Goal: Contribute content: Contribute content

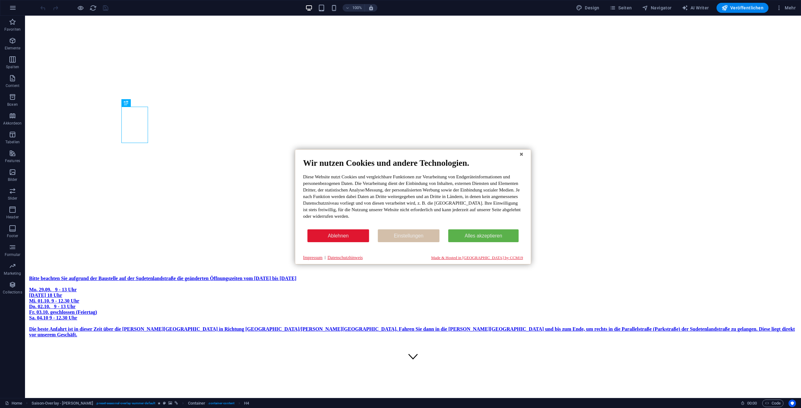
scroll to position [31, 0]
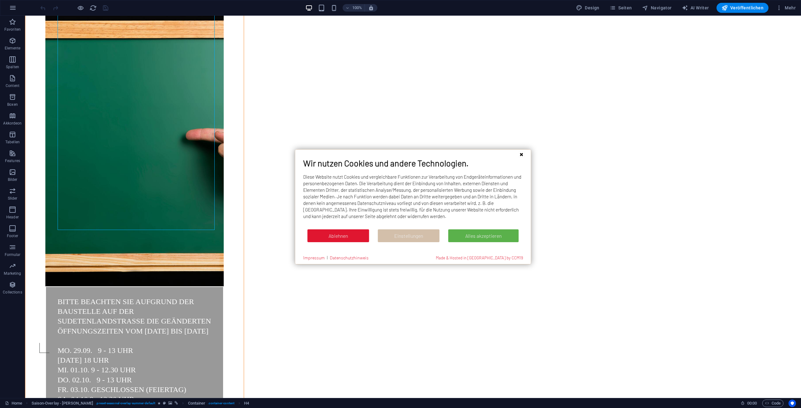
click at [520, 156] on button "Schließen" at bounding box center [521, 154] width 9 height 9
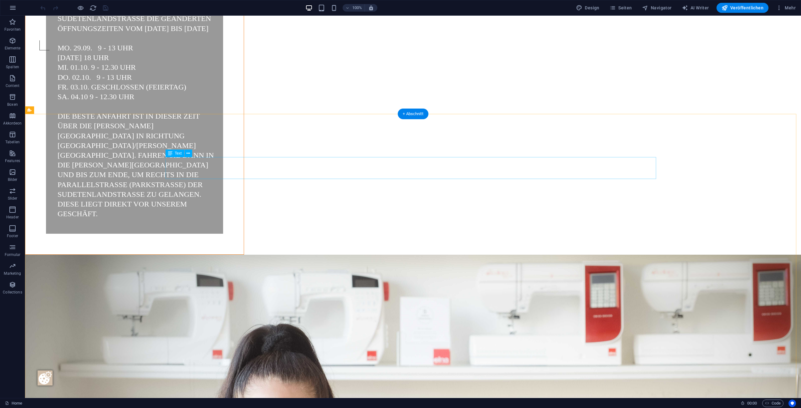
scroll to position [0, 0]
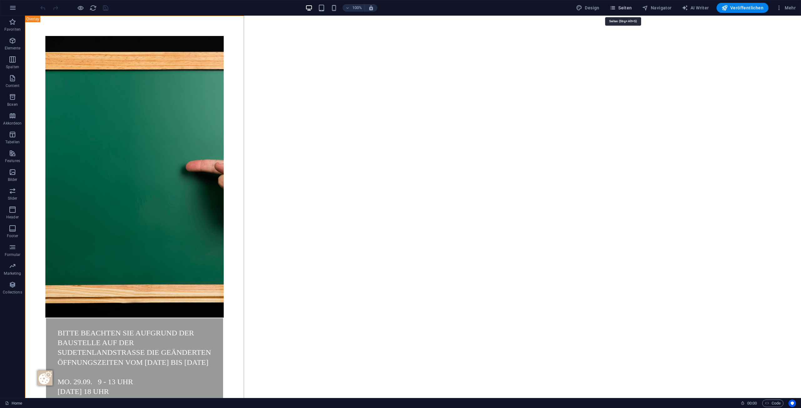
click at [625, 9] on span "Seiten" at bounding box center [621, 8] width 23 height 6
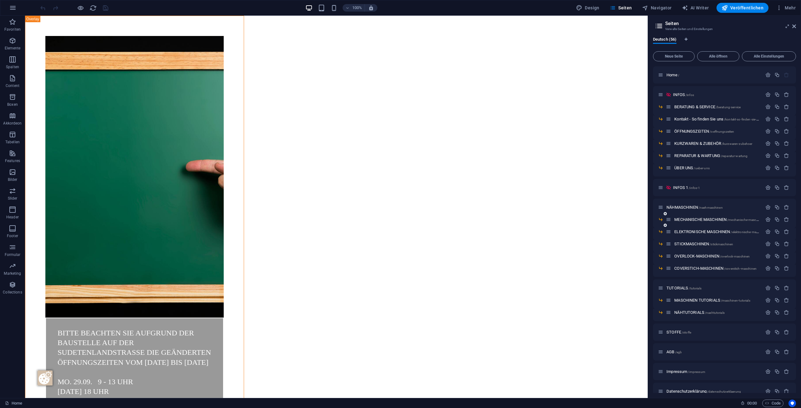
click at [700, 222] on div "MECHANISCHE MASCHINEN /mechanische-maschinen" at bounding box center [714, 219] width 96 height 7
click at [701, 217] on div "MECHANISCHE MASCHINEN /mechanische-maschinen" at bounding box center [714, 219] width 96 height 7
click at [701, 220] on span "MECHANISCHE MASCHINEN /mechanische-maschinen" at bounding box center [720, 219] width 90 height 5
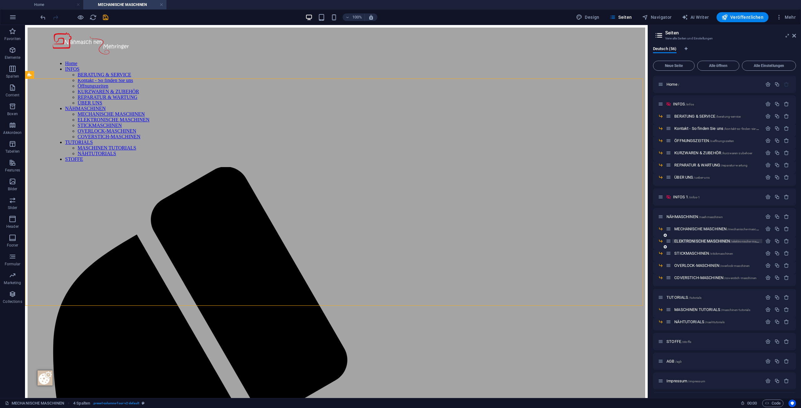
click at [720, 243] on span "ELEKTRONISCHE MASCHINEN /elektronische-maschinen" at bounding box center [721, 241] width 93 height 5
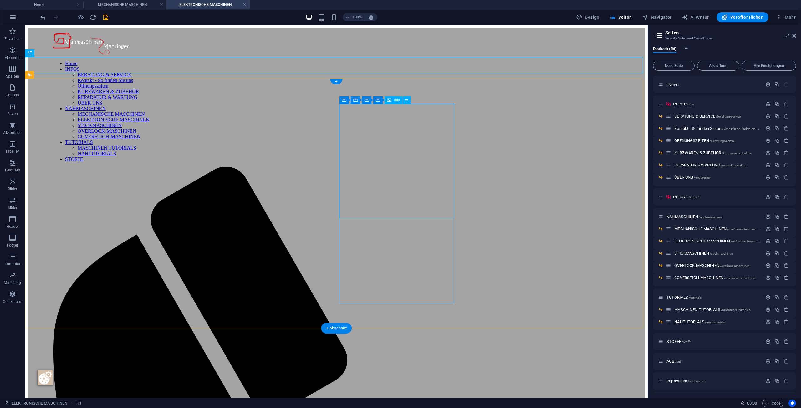
select select "%"
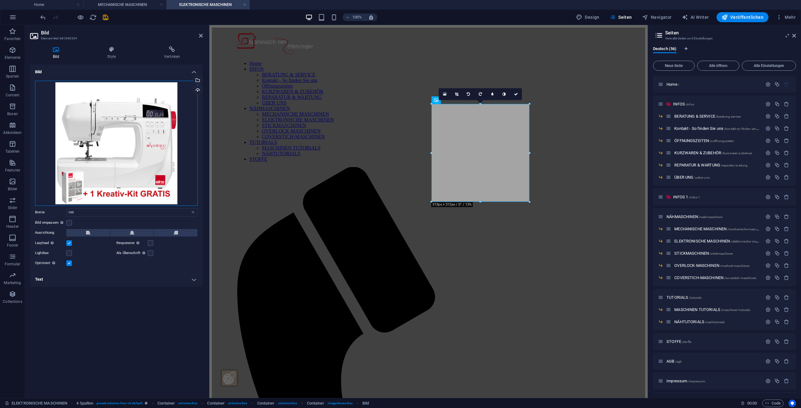
click at [131, 108] on div "Ziehe Dateien zum Hochladen hierher oder klicke hier, um aus Dateien oder koste…" at bounding box center [116, 143] width 163 height 125
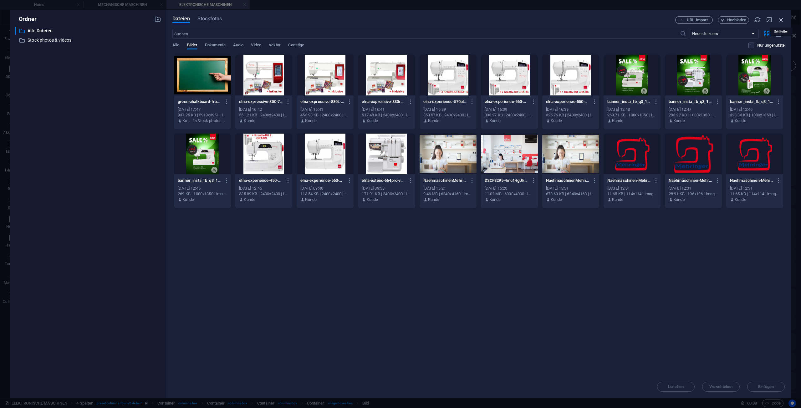
click at [781, 19] on icon "button" at bounding box center [781, 19] width 7 height 7
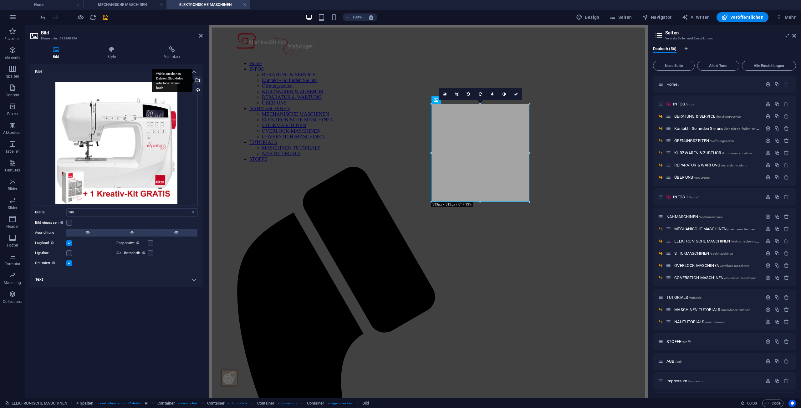
click at [193, 79] on div "Wähle aus deinen Dateien, Stockfotos oder lade Dateien hoch" at bounding box center [172, 80] width 41 height 23
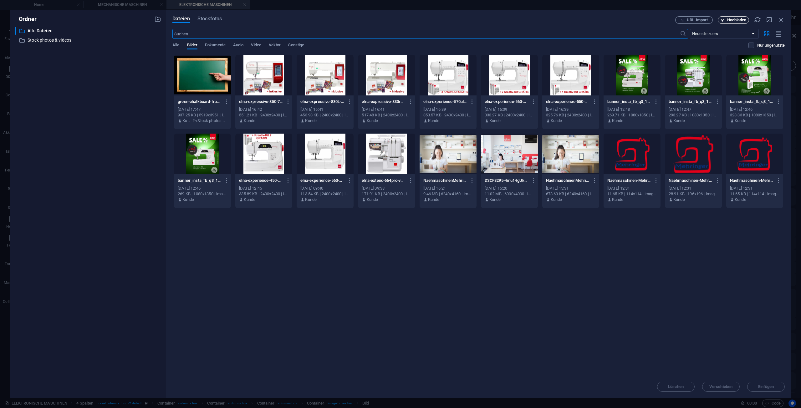
click at [735, 20] on span "Hochladen" at bounding box center [736, 20] width 19 height 4
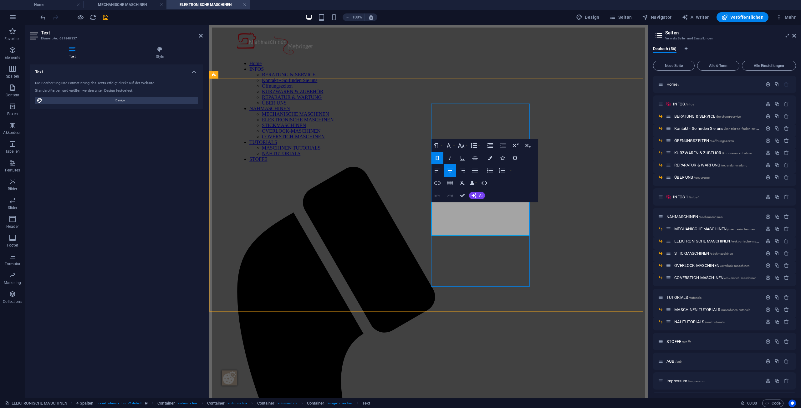
drag, startPoint x: 514, startPoint y: 219, endPoint x: 444, endPoint y: 209, distance: 71.1
drag, startPoint x: 517, startPoint y: 208, endPoint x: 450, endPoint y: 209, distance: 66.7
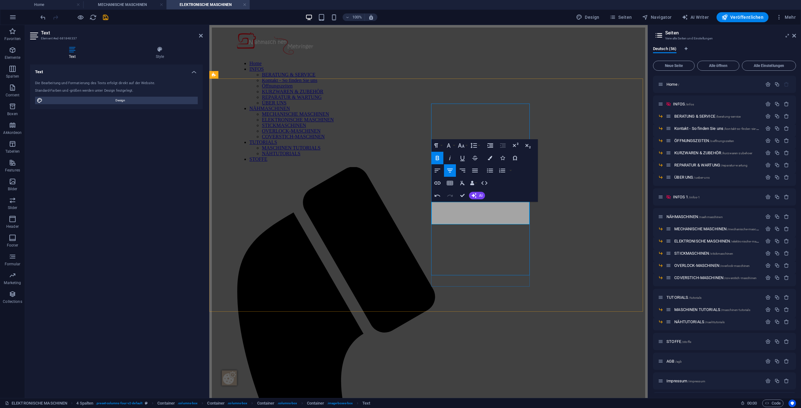
copy span "[PERSON_NAME]-Sale bis 29.10."
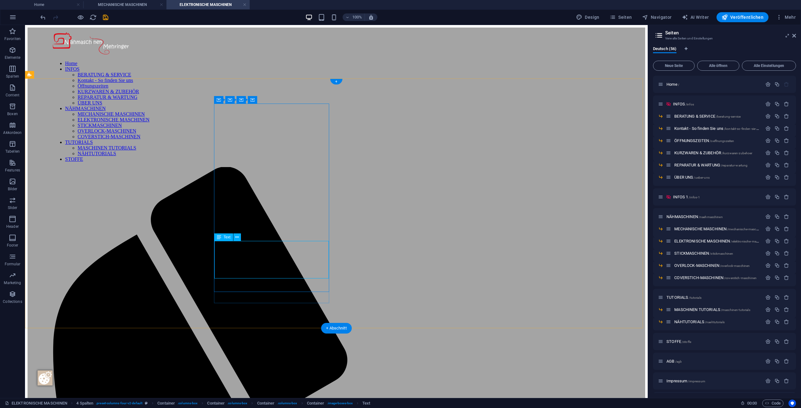
drag, startPoint x: 269, startPoint y: 261, endPoint x: 85, endPoint y: 261, distance: 184.1
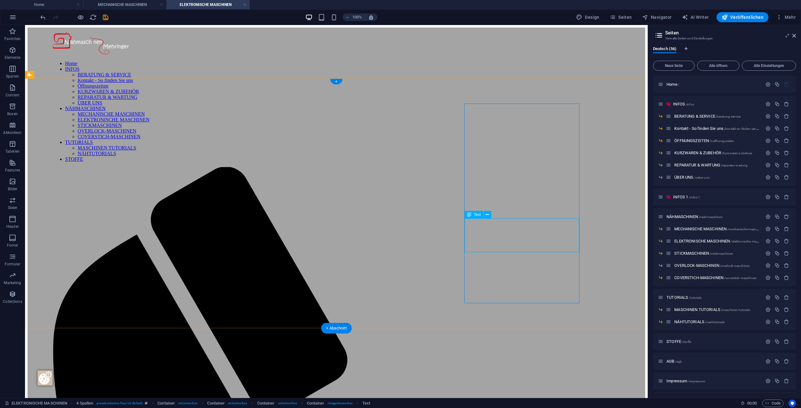
drag, startPoint x: 541, startPoint y: 235, endPoint x: 568, endPoint y: 260, distance: 36.5
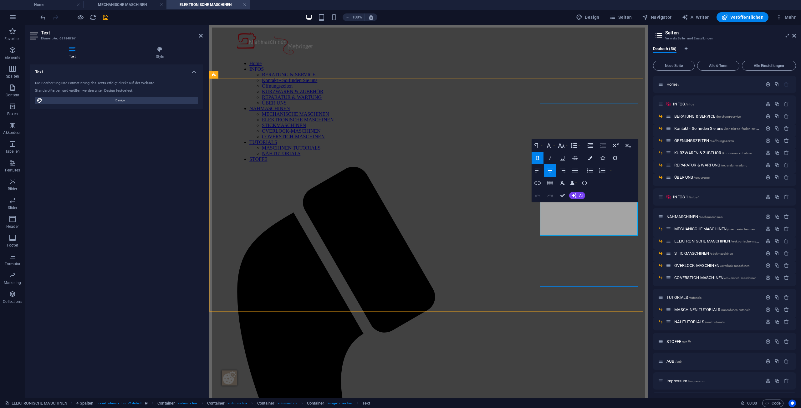
drag, startPoint x: 624, startPoint y: 219, endPoint x: 543, endPoint y: 210, distance: 81.0
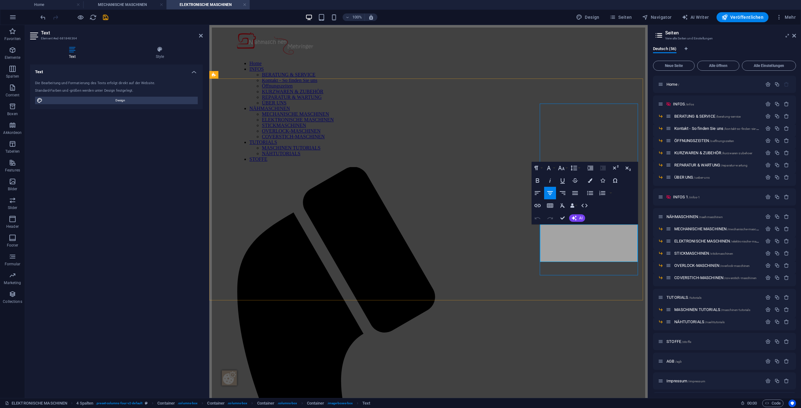
select select "%"
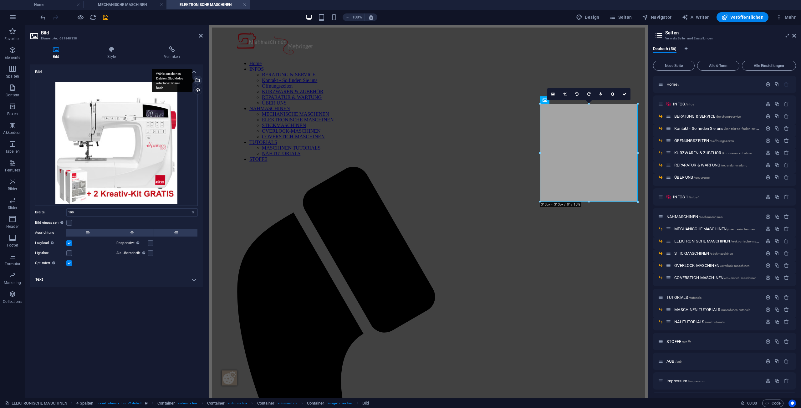
click at [193, 79] on div "Wähle aus deinen Dateien, Stockfotos oder lade Dateien hoch" at bounding box center [172, 80] width 41 height 23
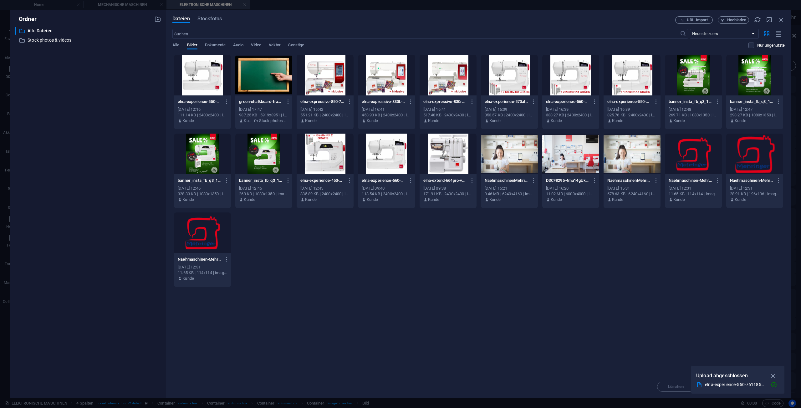
click at [384, 160] on div at bounding box center [386, 154] width 57 height 41
click at [771, 373] on icon "button" at bounding box center [773, 376] width 7 height 7
click at [769, 388] on span "Einfügen" at bounding box center [766, 387] width 16 height 4
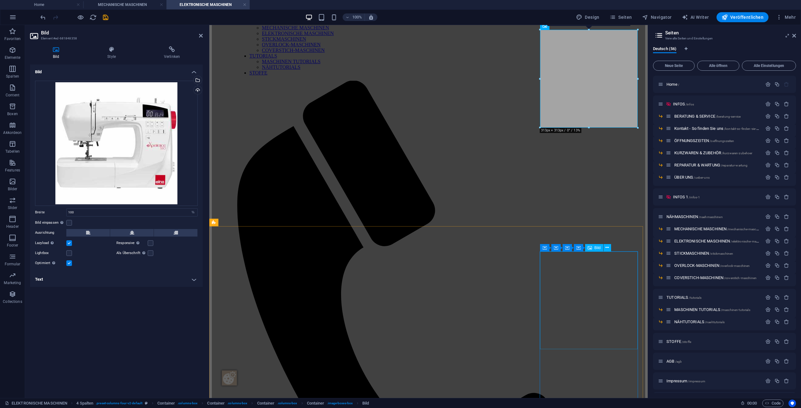
scroll to position [94, 0]
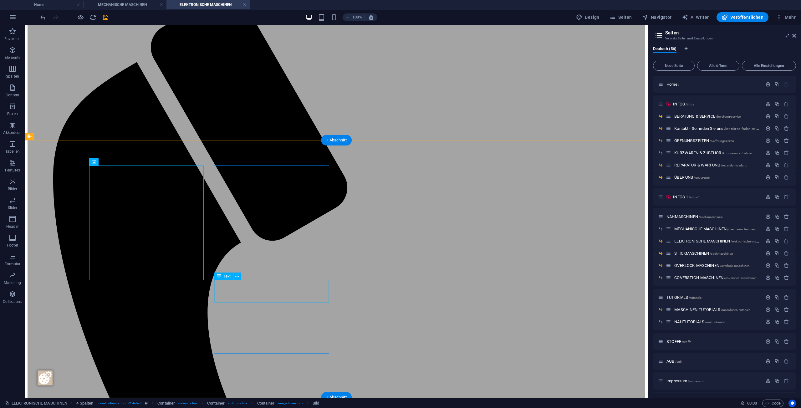
scroll to position [188, 0]
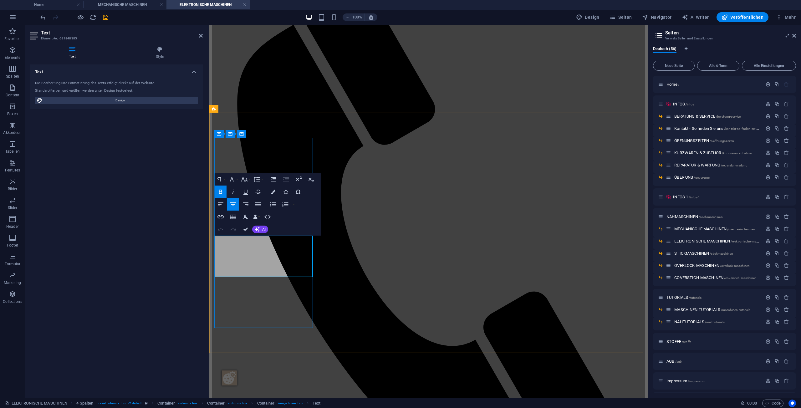
drag, startPoint x: 288, startPoint y: 253, endPoint x: 215, endPoint y: 246, distance: 72.9
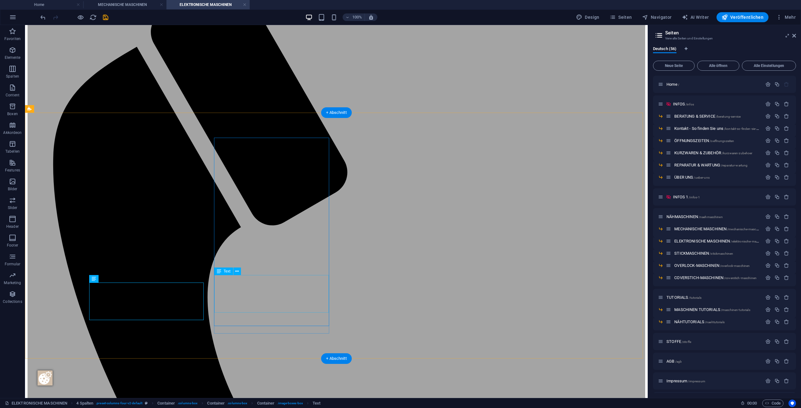
scroll to position [204, 0]
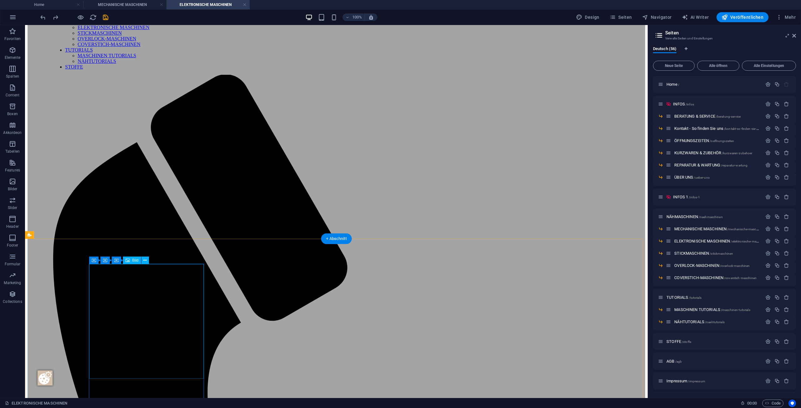
scroll to position [125, 0]
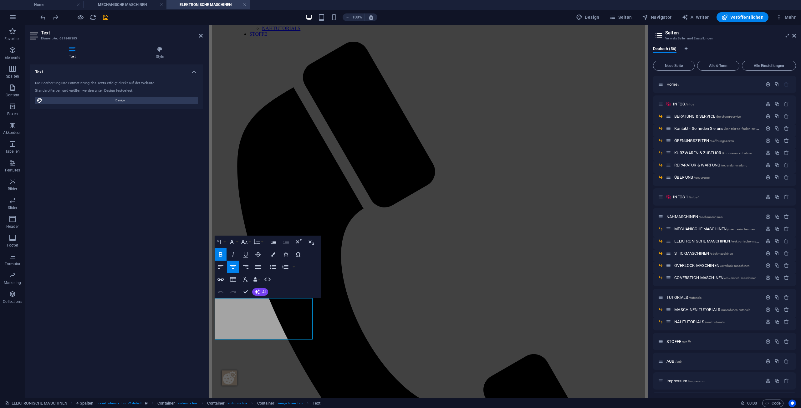
click at [148, 342] on div "Text Die Bearbeitung und Formatierung des Texts erfolgt direkt auf der Website.…" at bounding box center [116, 228] width 173 height 329
drag, startPoint x: 283, startPoint y: 316, endPoint x: 399, endPoint y: 330, distance: 116.3
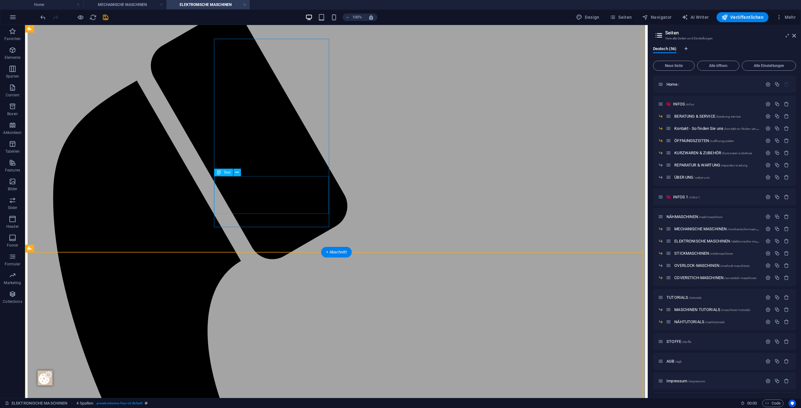
scroll to position [157, 0]
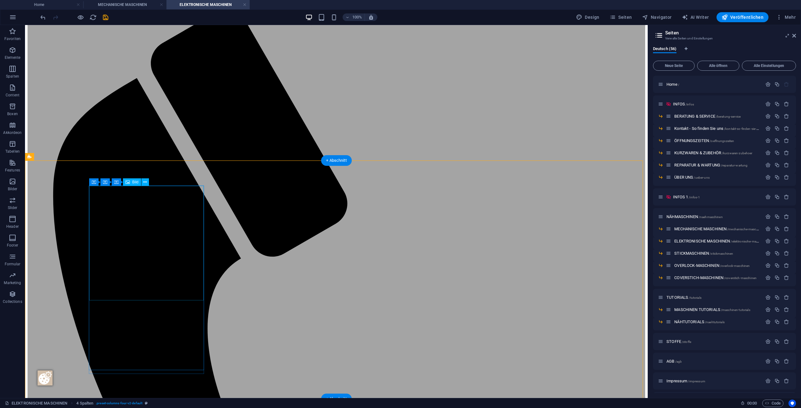
select select "%"
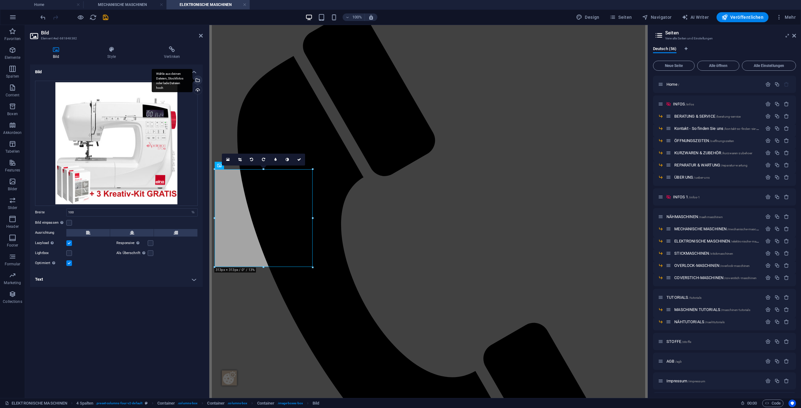
click at [198, 81] on div "Wähle aus deinen Dateien, Stockfotos oder lade Dateien hoch" at bounding box center [197, 80] width 9 height 9
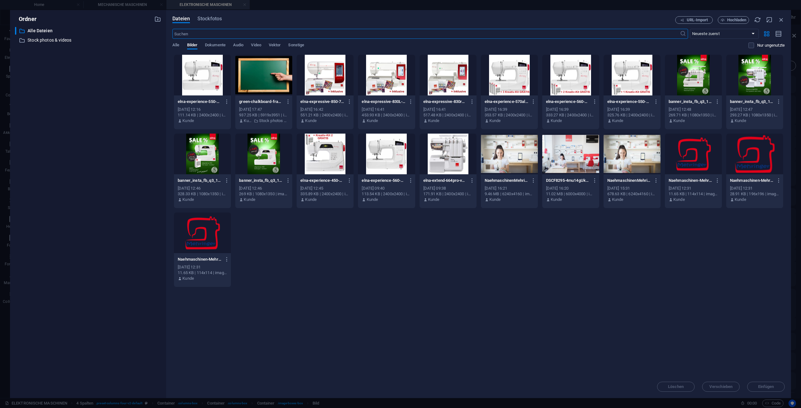
scroll to position [152, 0]
click at [730, 23] on button "Hochladen" at bounding box center [733, 20] width 31 height 8
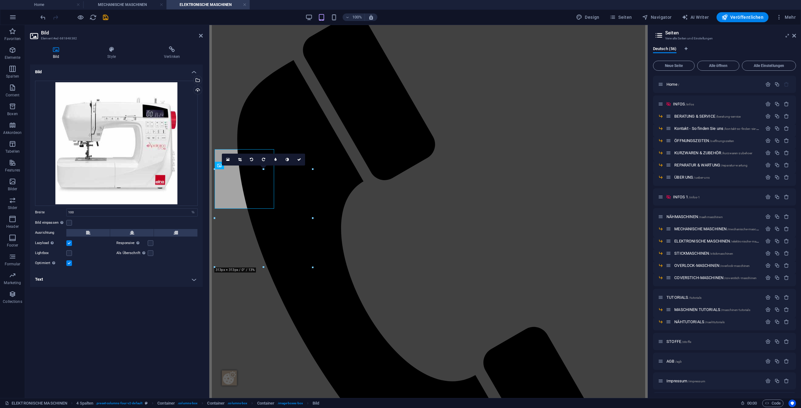
scroll to position [157, 0]
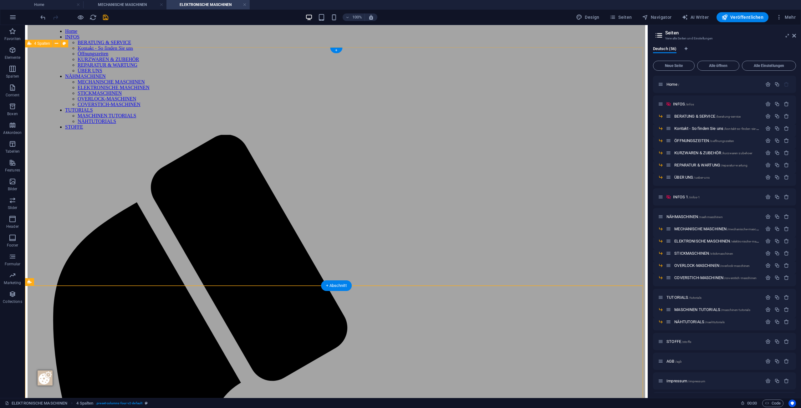
scroll to position [31, 0]
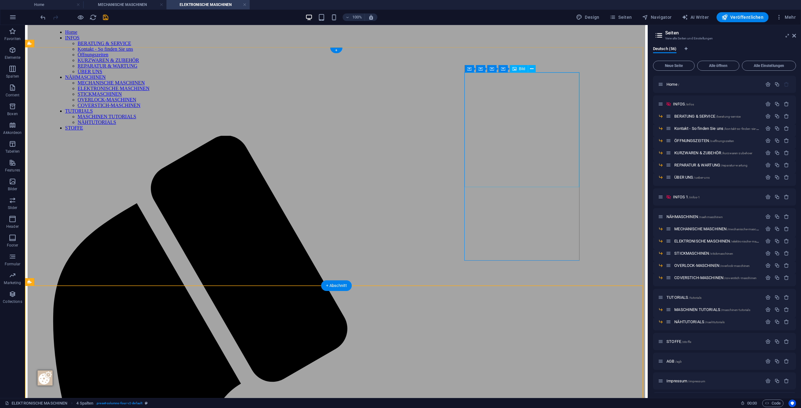
select select "%"
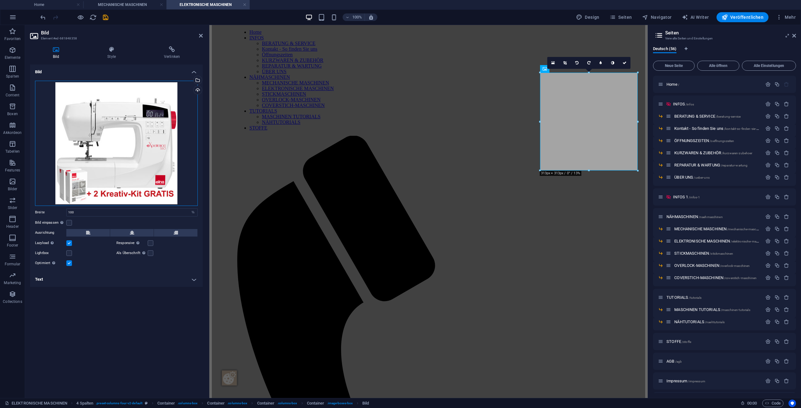
click at [151, 135] on div "Ziehe Dateien zum Hochladen hierher oder klicke hier, um aus Dateien oder koste…" at bounding box center [116, 143] width 163 height 125
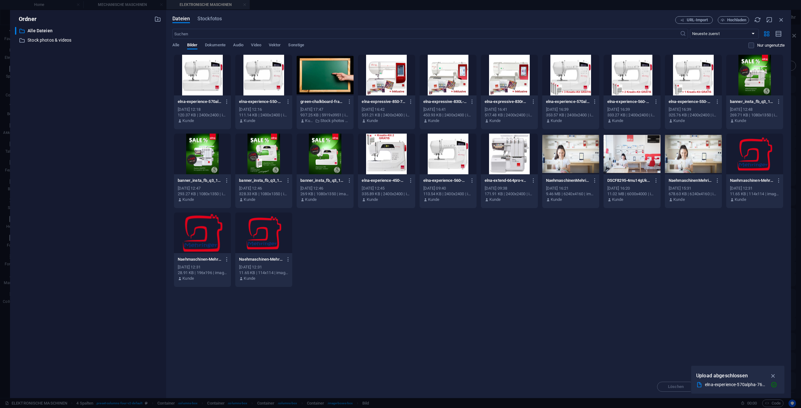
click at [440, 156] on div at bounding box center [448, 154] width 57 height 41
click at [774, 375] on icon "button" at bounding box center [773, 376] width 7 height 7
click at [774, 385] on span "Einfügen" at bounding box center [766, 387] width 16 height 4
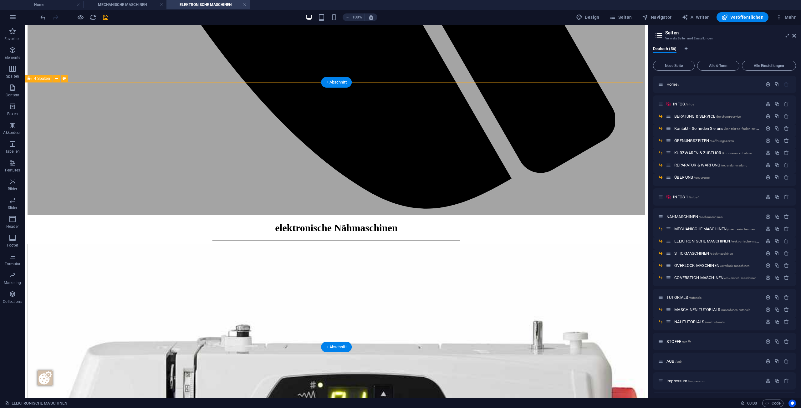
scroll to position [720, 0]
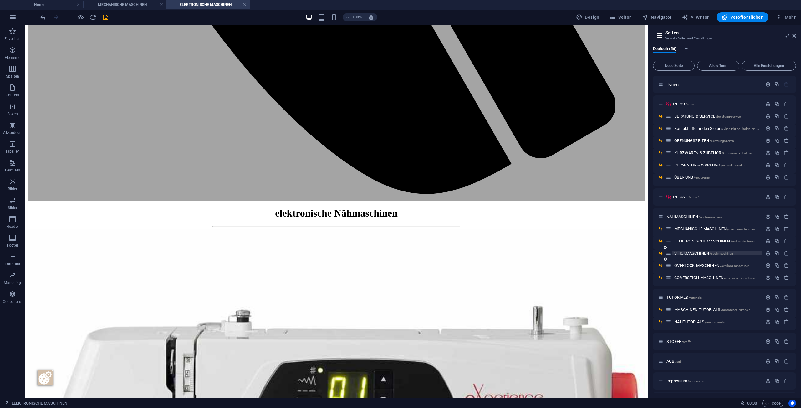
click at [691, 253] on span "STICKMASCHINEN /stickmaschinen" at bounding box center [704, 253] width 59 height 5
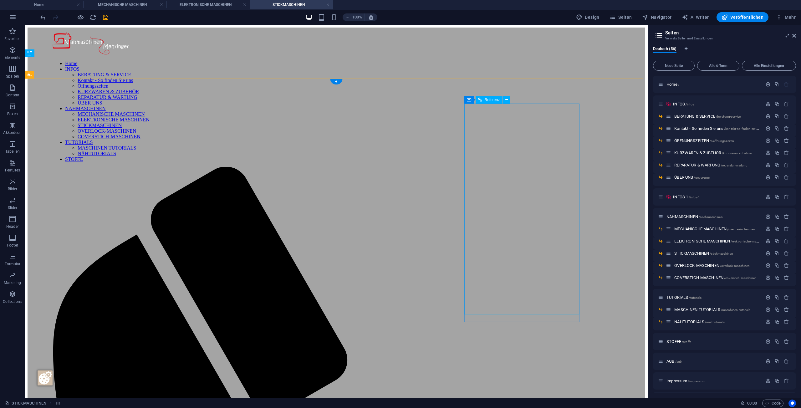
scroll to position [0, 0]
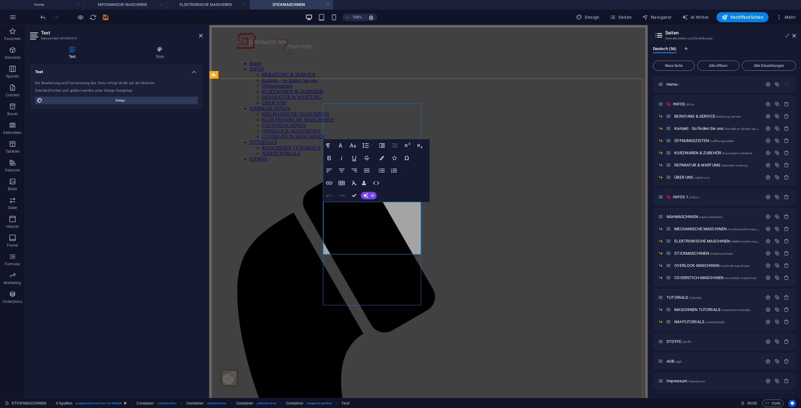
drag, startPoint x: 398, startPoint y: 219, endPoint x: 419, endPoint y: 240, distance: 29.2
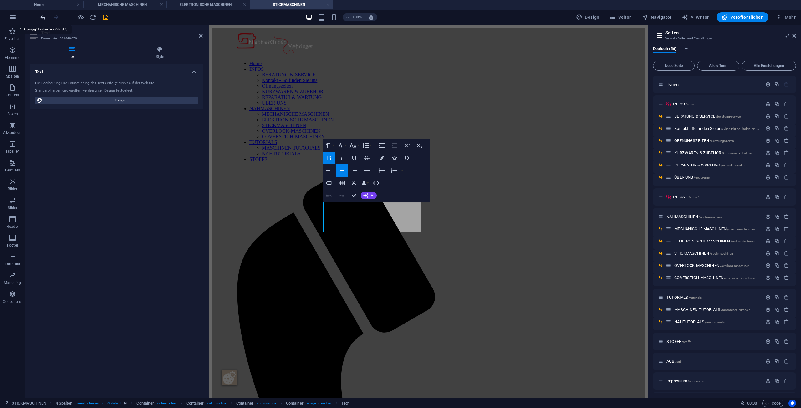
click at [42, 15] on icon "undo" at bounding box center [42, 17] width 7 height 7
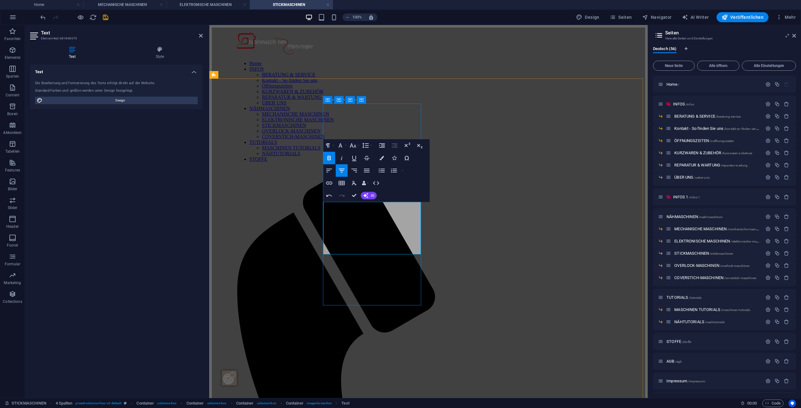
copy span "Räumungsverkauf"
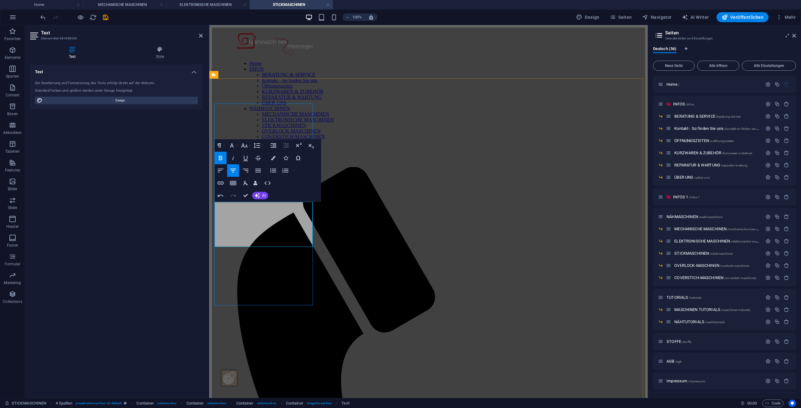
drag, startPoint x: 292, startPoint y: 207, endPoint x: 224, endPoint y: 206, distance: 68.2
click at [272, 160] on icon "button" at bounding box center [273, 158] width 4 height 4
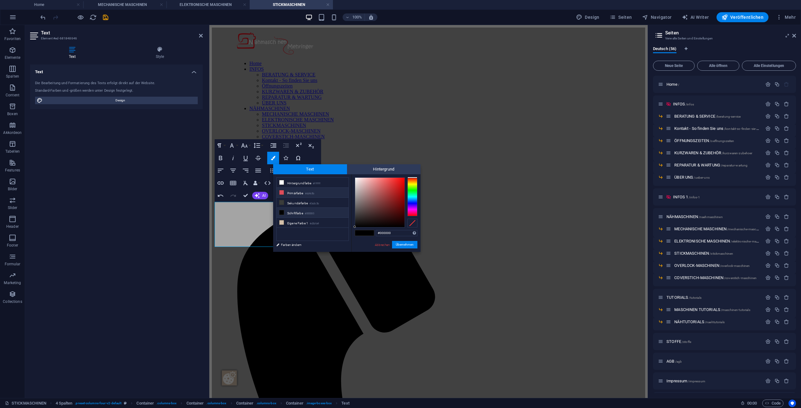
click at [292, 191] on li "Primärfarbe #dd4c5b" at bounding box center [313, 193] width 72 height 10
type input "#dd4c5b"
drag, startPoint x: 397, startPoint y: 244, endPoint x: 187, endPoint y: 219, distance: 211.2
click at [397, 244] on button "Übernehmen" at bounding box center [404, 245] width 25 height 8
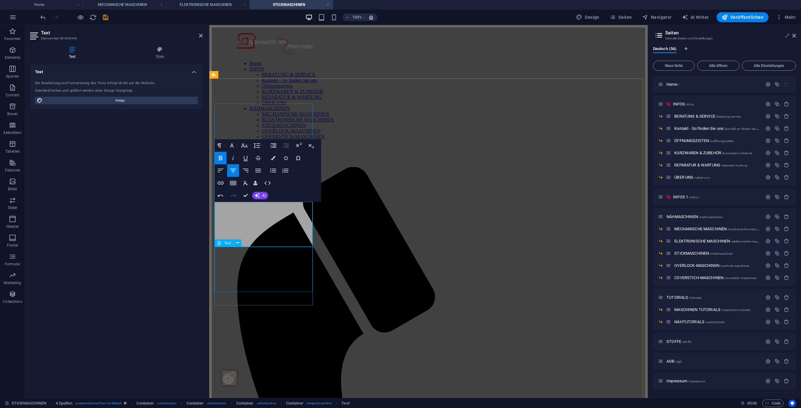
drag, startPoint x: 287, startPoint y: 258, endPoint x: 472, endPoint y: 258, distance: 185.3
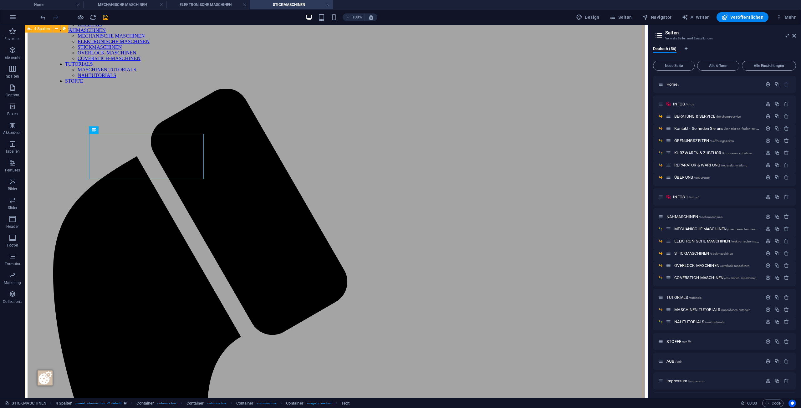
scroll to position [125, 0]
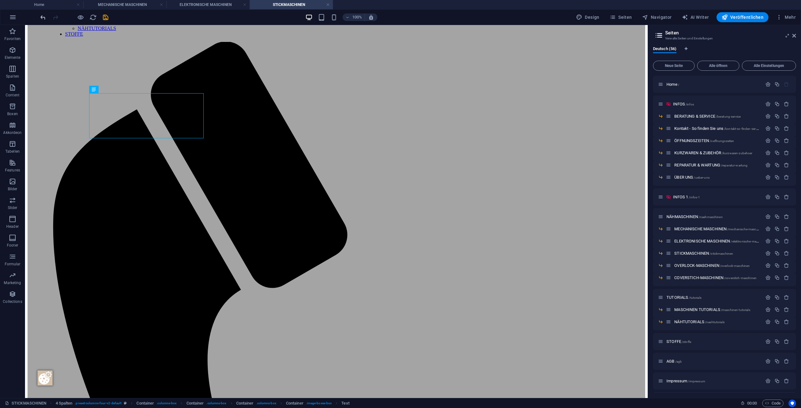
click at [43, 17] on icon "undo" at bounding box center [42, 17] width 7 height 7
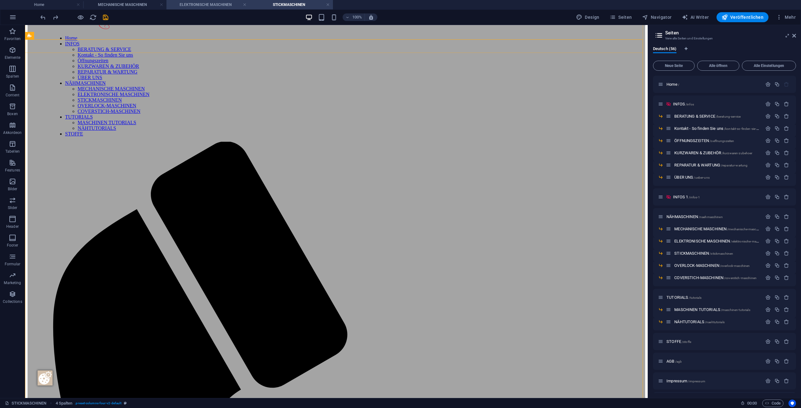
scroll to position [45, 0]
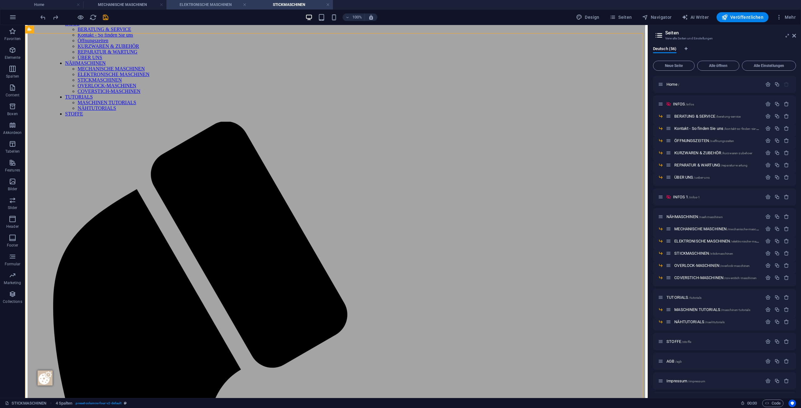
click at [215, 7] on h4 "ELEKTRONISCHE MASCHINEN" at bounding box center [208, 4] width 83 height 7
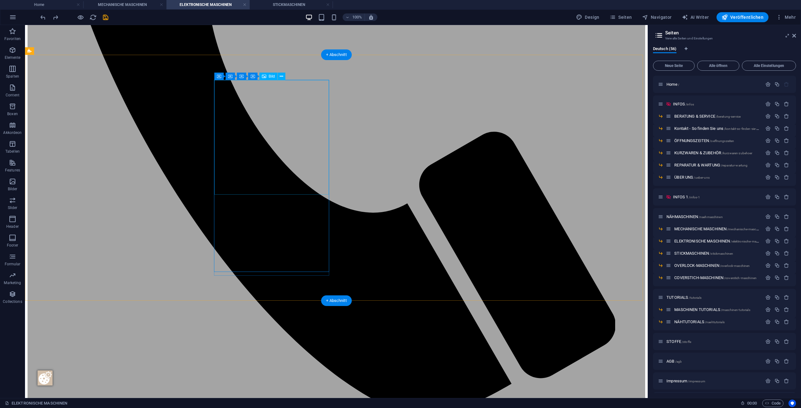
scroll to position [501, 0]
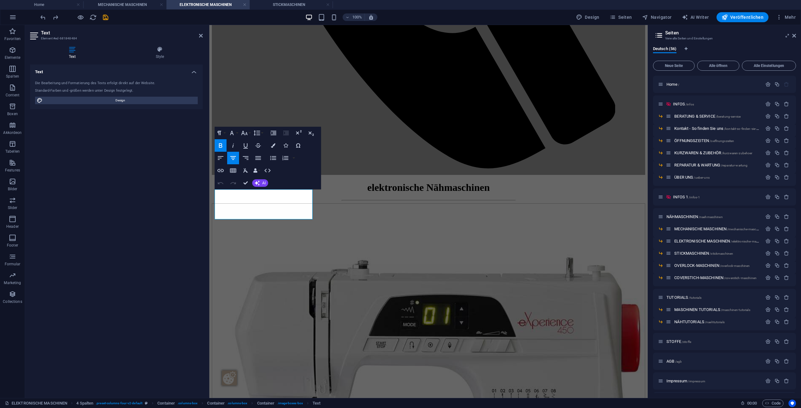
scroll to position [467, 0]
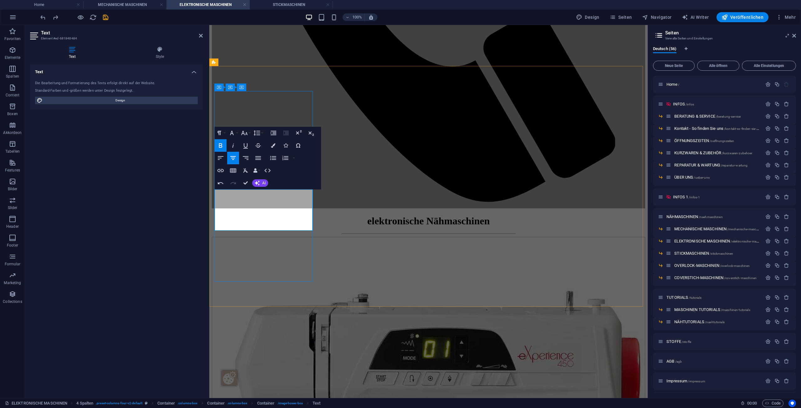
click at [269, 149] on button "Farben" at bounding box center [273, 145] width 12 height 13
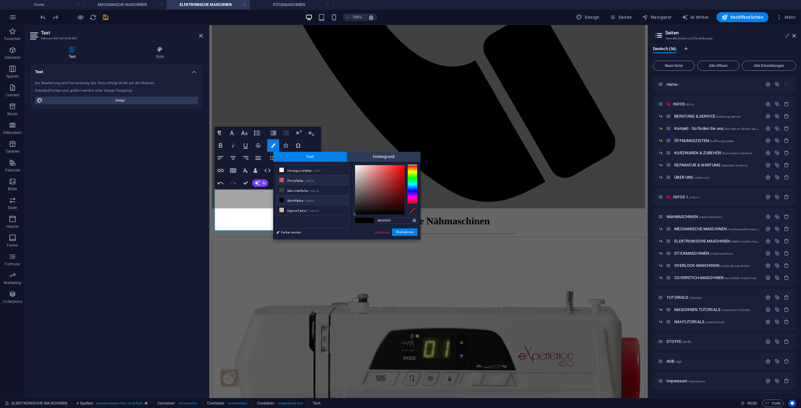
click at [299, 179] on li "Primärfarbe #dd4c5b" at bounding box center [313, 180] width 72 height 10
type input "#dd4c5b"
click at [403, 235] on button "Übernehmen" at bounding box center [404, 233] width 25 height 8
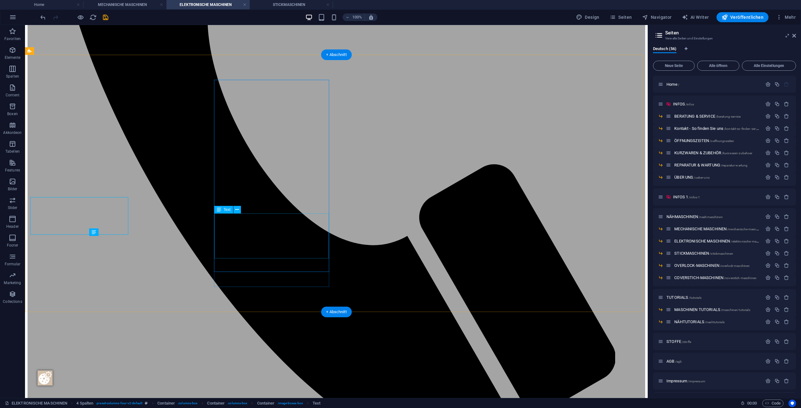
scroll to position [501, 0]
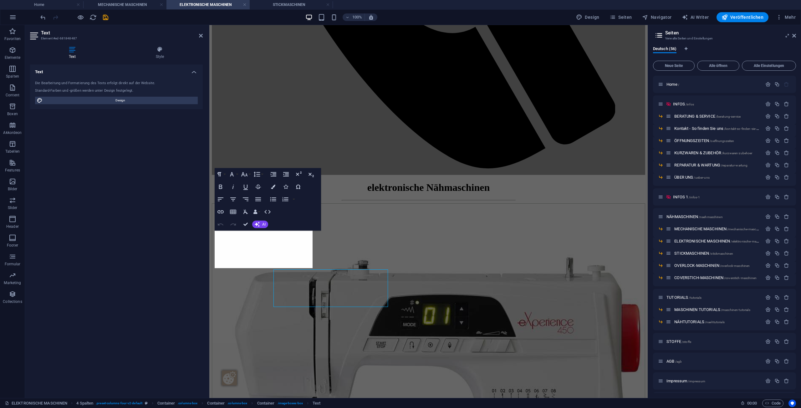
scroll to position [467, 0]
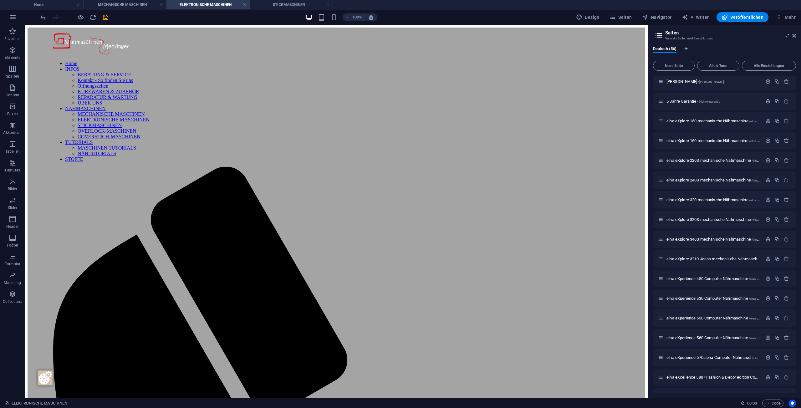
scroll to position [344, 0]
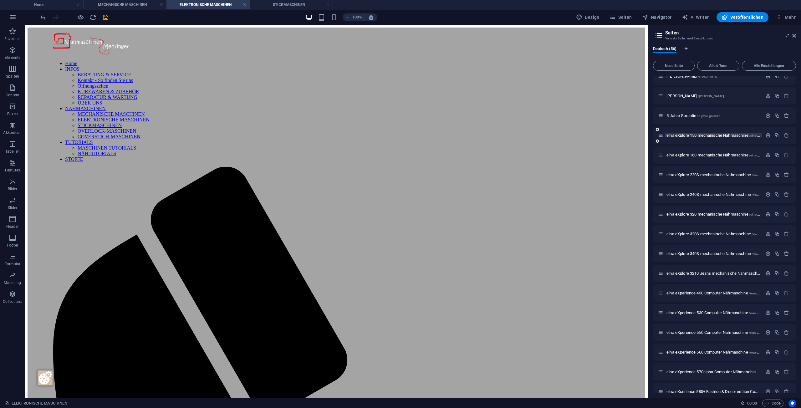
click at [716, 136] on span "elna eXplore 150 mechanische Nähmaschine /elna-explore-150-mechanische-naehmasc…" at bounding box center [741, 135] width 149 height 5
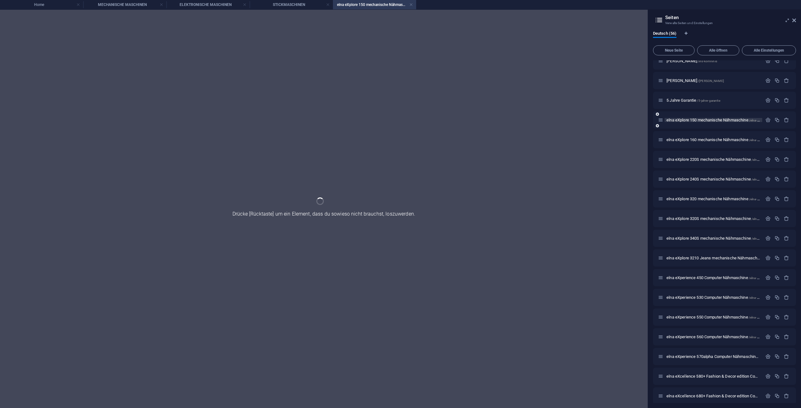
click at [716, 136] on div "elna eXplore 160 mechanische Nähmaschine /elna-explore-160-mechanische-naehmasc…" at bounding box center [710, 139] width 104 height 7
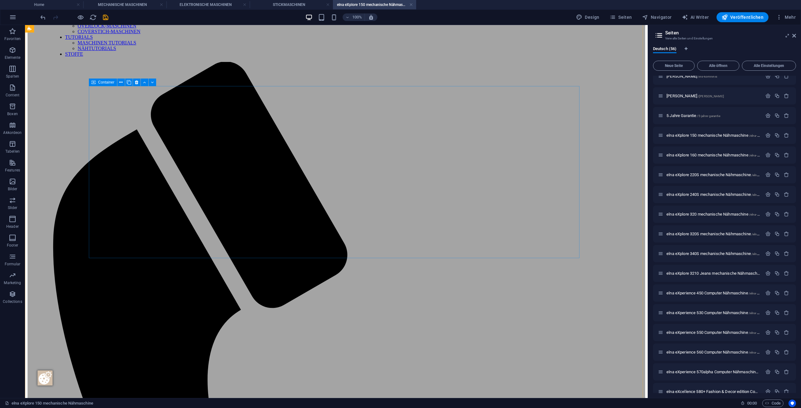
scroll to position [0, 0]
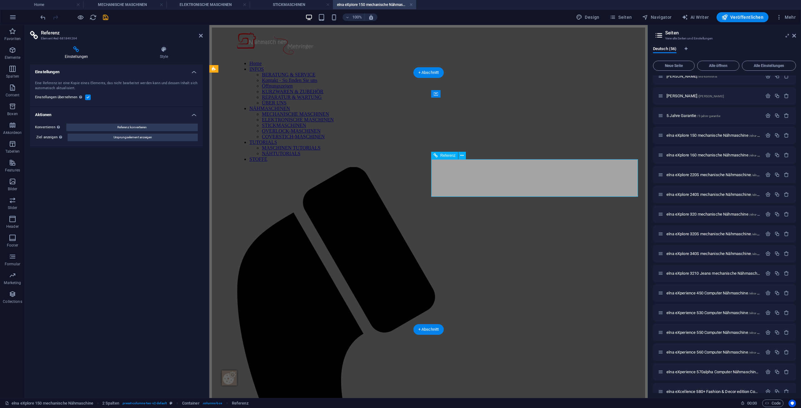
click at [109, 14] on icon "save" at bounding box center [105, 17] width 7 height 7
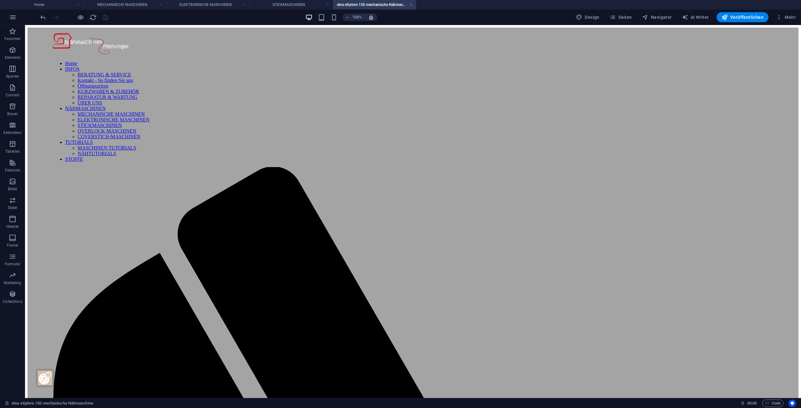
drag, startPoint x: 412, startPoint y: 5, endPoint x: 423, endPoint y: 13, distance: 13.4
click at [412, 5] on link at bounding box center [411, 5] width 4 height 6
click at [616, 17] on icon "button" at bounding box center [613, 17] width 6 height 6
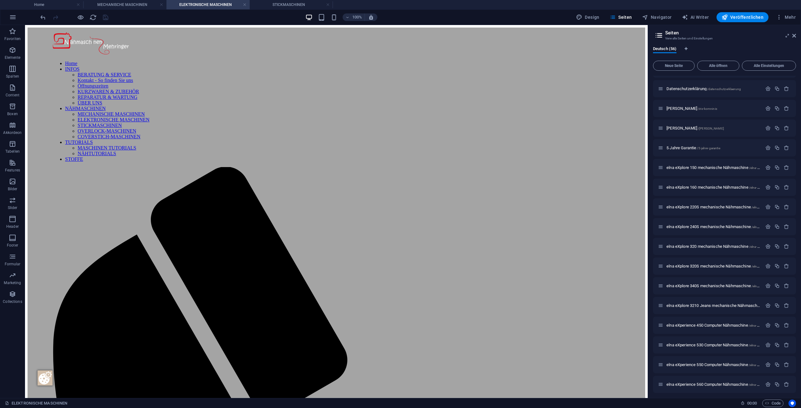
scroll to position [313, 0]
click at [726, 165] on span "elna eXplore 150 mechanische Nähmaschine /elna-explore-150-mechanische-naehmasc…" at bounding box center [741, 166] width 149 height 5
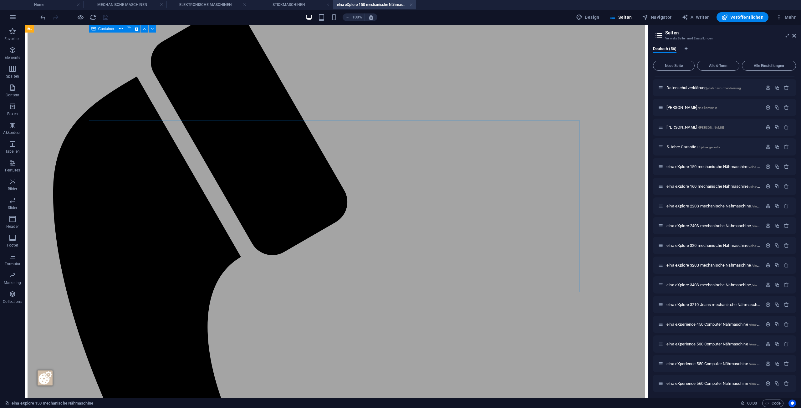
scroll to position [0, 0]
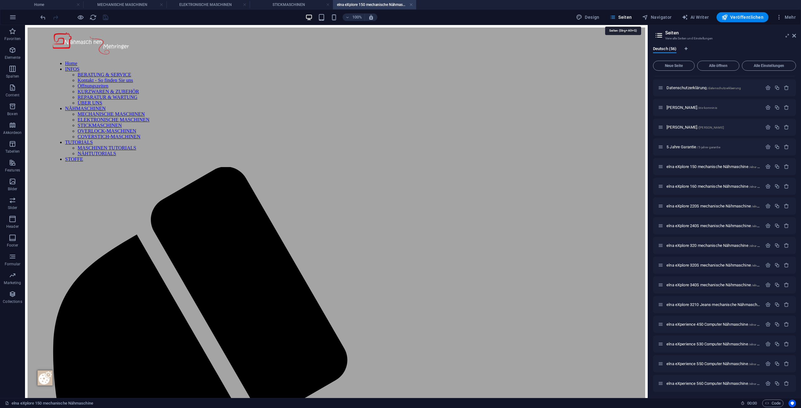
click at [625, 21] on button "Seiten" at bounding box center [621, 17] width 28 height 10
click at [716, 186] on span "elna eXplore 160 mechanische Nähmaschine /elna-explore-160-mechanische-naehmasc…" at bounding box center [741, 186] width 149 height 5
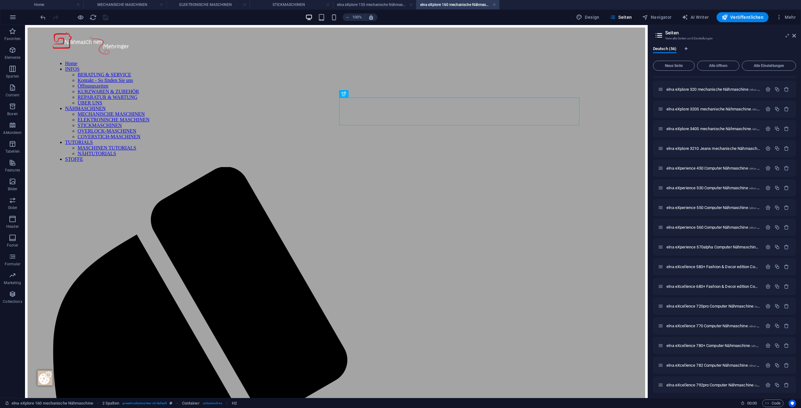
scroll to position [470, 0]
click at [721, 188] on span "elna eXperience 530 Computer Nähmaschine /elna-experience-530-computer-naehmasc…" at bounding box center [741, 187] width 149 height 5
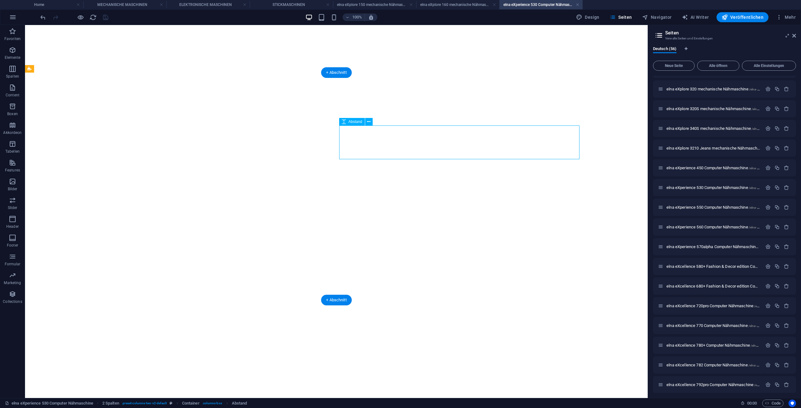
select select "px"
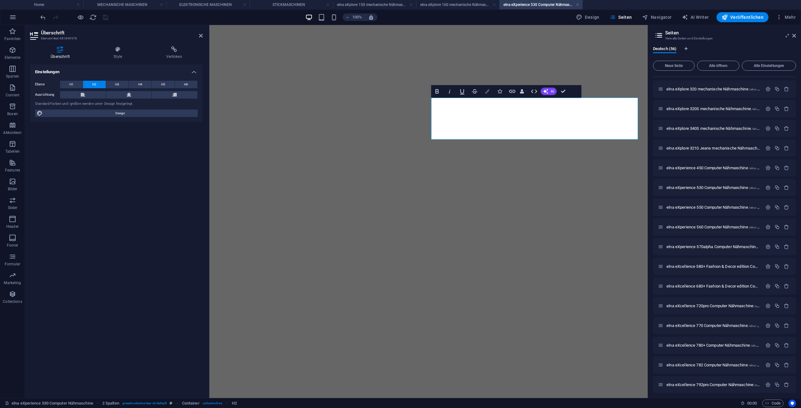
click at [488, 94] on button "Farben" at bounding box center [487, 91] width 12 height 13
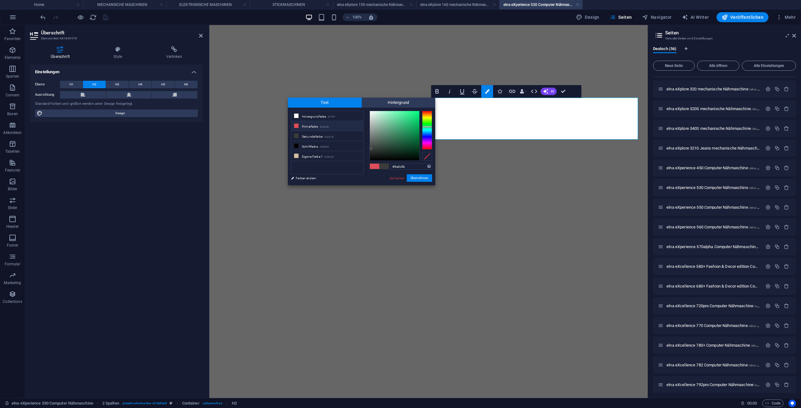
click at [321, 128] on li "Primärfarbe #dd4c5b" at bounding box center [327, 126] width 72 height 10
type input "#dd4c5b"
click at [419, 180] on button "Übernehmen" at bounding box center [419, 178] width 25 height 8
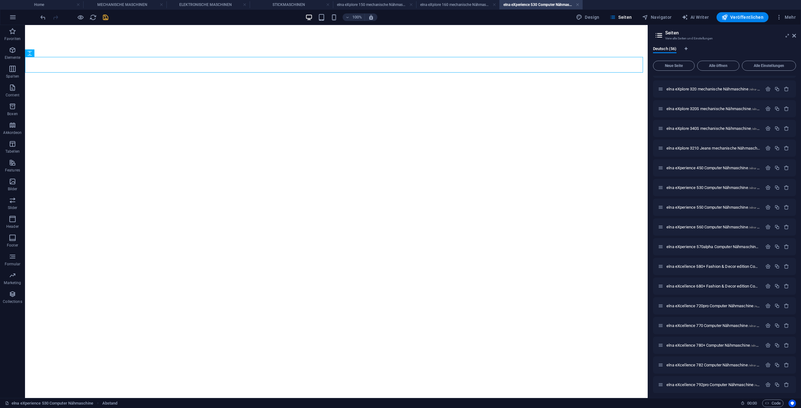
click at [108, 16] on icon "save" at bounding box center [105, 17] width 7 height 7
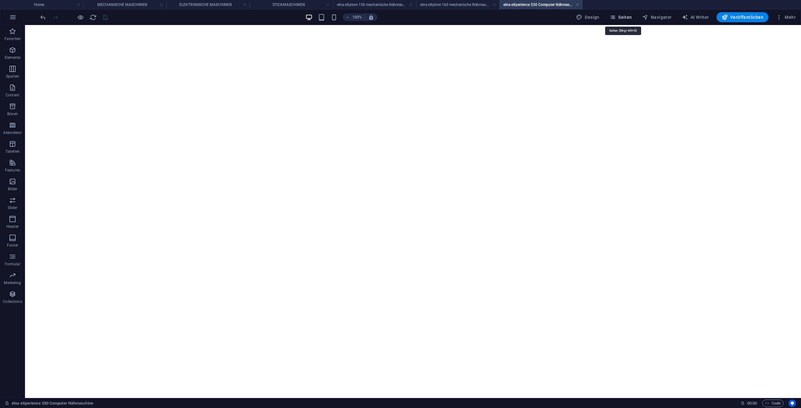
click at [629, 16] on span "Seiten" at bounding box center [621, 17] width 23 height 6
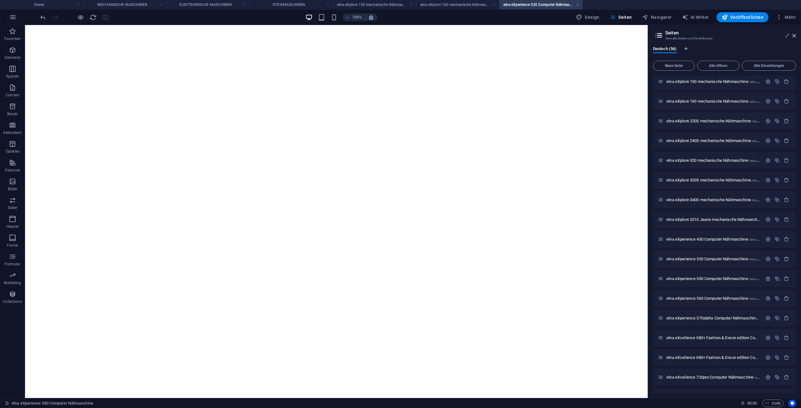
scroll to position [407, 0]
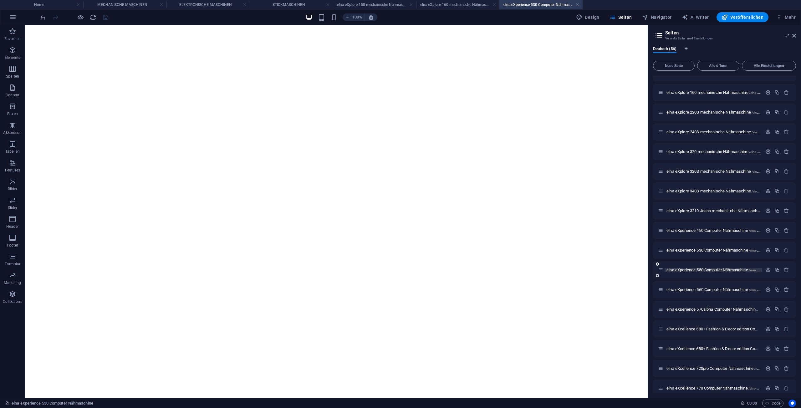
click at [711, 270] on span "elna eXperience 550 Computer Nähmaschine /elna-experience-550-computer-naehmasc…" at bounding box center [741, 270] width 149 height 5
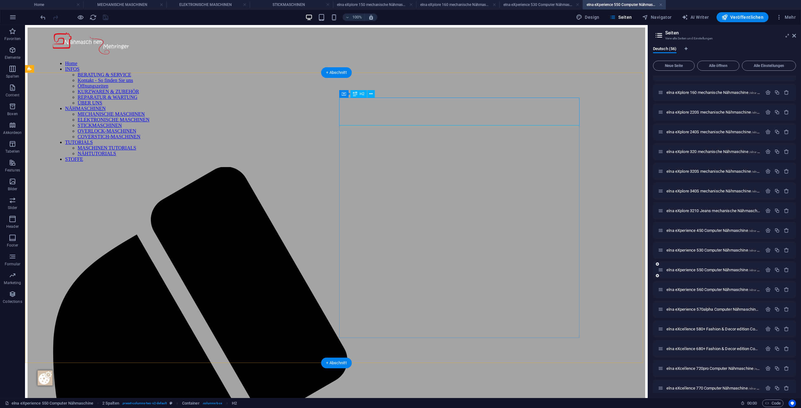
scroll to position [0, 0]
drag, startPoint x: 686, startPoint y: 274, endPoint x: 268, endPoint y: 118, distance: 446.5
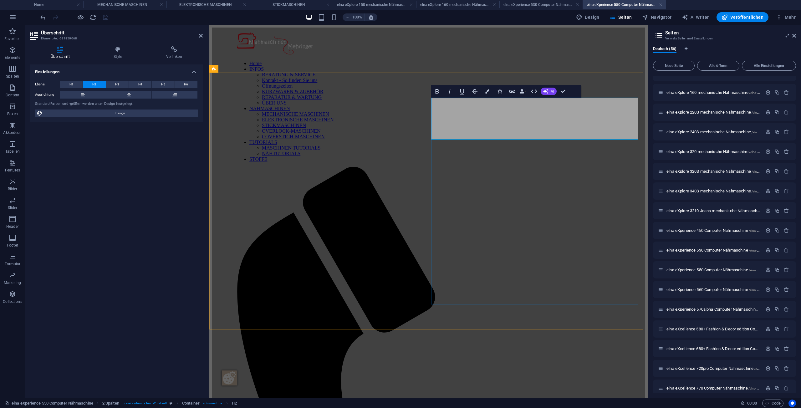
drag, startPoint x: 553, startPoint y: 129, endPoint x: 434, endPoint y: 130, distance: 119.3
drag, startPoint x: 529, startPoint y: 132, endPoint x: 432, endPoint y: 127, distance: 97.5
click at [482, 91] on button "Farben" at bounding box center [487, 91] width 12 height 13
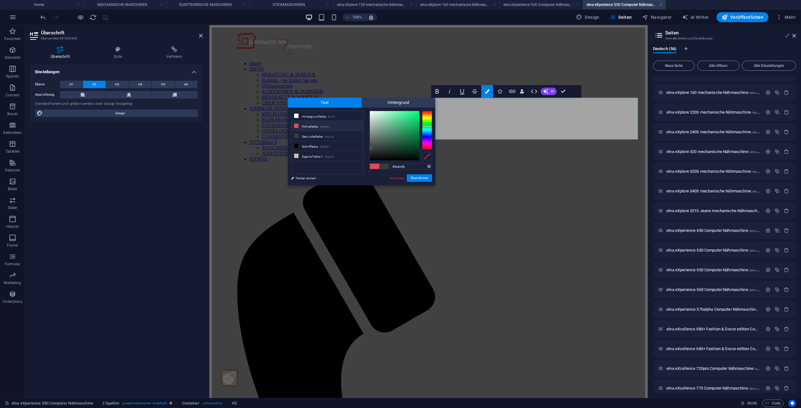
click at [326, 125] on small "#dd4c5b" at bounding box center [324, 127] width 9 height 4
type input "#dd4c5b"
click at [422, 181] on button "Übernehmen" at bounding box center [419, 178] width 25 height 8
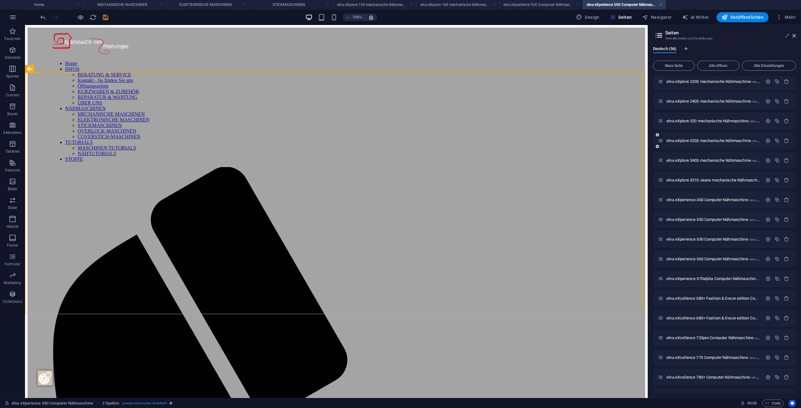
scroll to position [438, 0]
click at [727, 259] on span "elna eXperience 560 Computer Nähmaschine /elna-experience-560-computer-naehmasc…" at bounding box center [741, 258] width 149 height 5
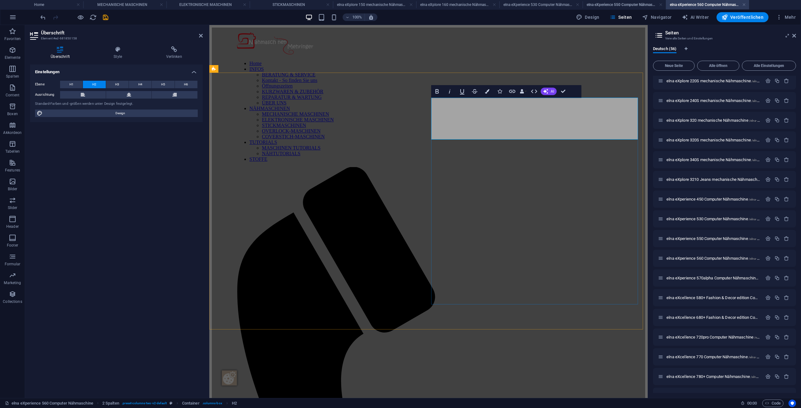
drag, startPoint x: 553, startPoint y: 134, endPoint x: 432, endPoint y: 135, distance: 120.8
drag, startPoint x: 570, startPoint y: 132, endPoint x: 402, endPoint y: 134, distance: 167.5
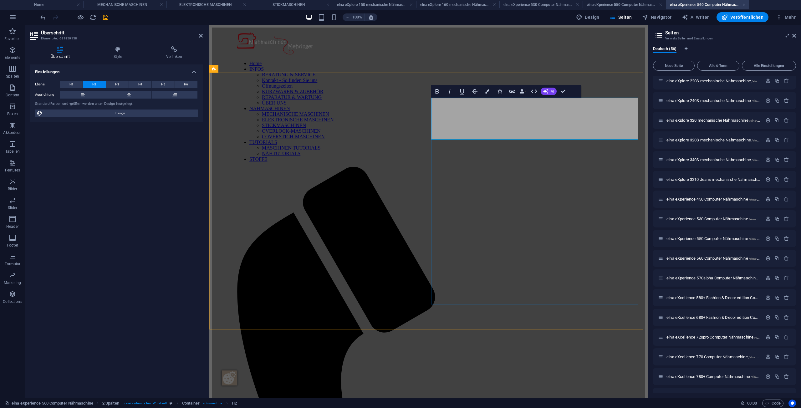
drag, startPoint x: 554, startPoint y: 131, endPoint x: 439, endPoint y: 136, distance: 115.6
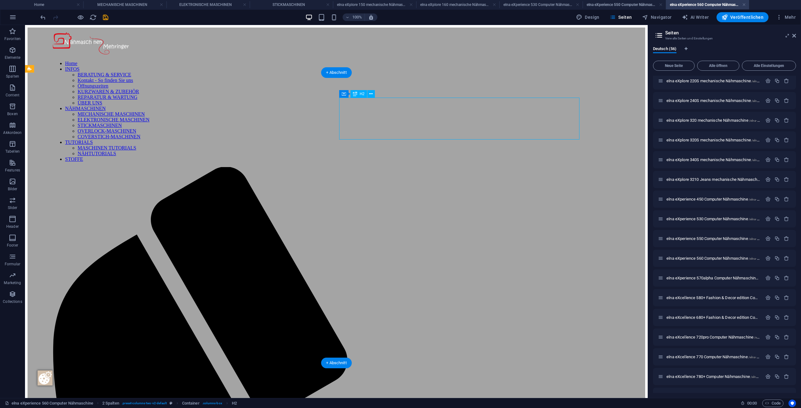
drag, startPoint x: 463, startPoint y: 133, endPoint x: 380, endPoint y: 134, distance: 83.6
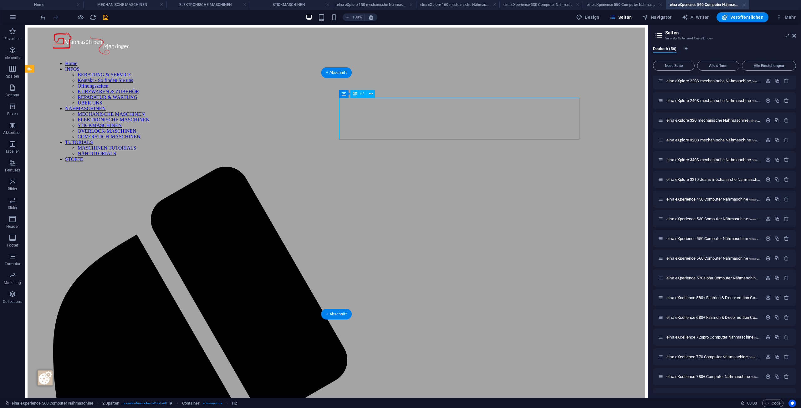
drag, startPoint x: 380, startPoint y: 134, endPoint x: 196, endPoint y: 134, distance: 184.1
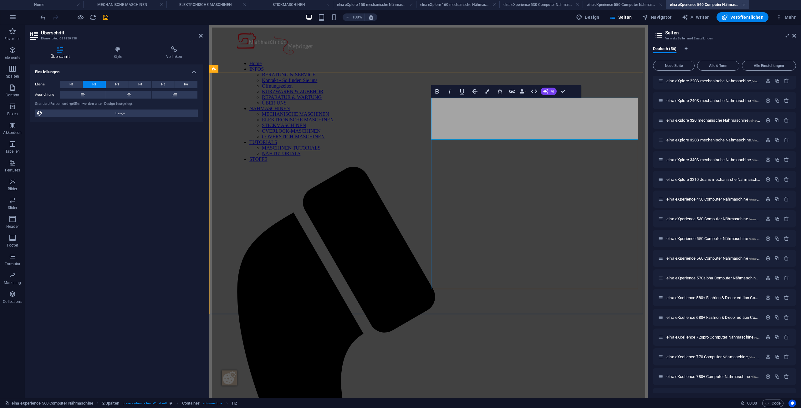
click at [487, 88] on button "Farben" at bounding box center [487, 91] width 12 height 13
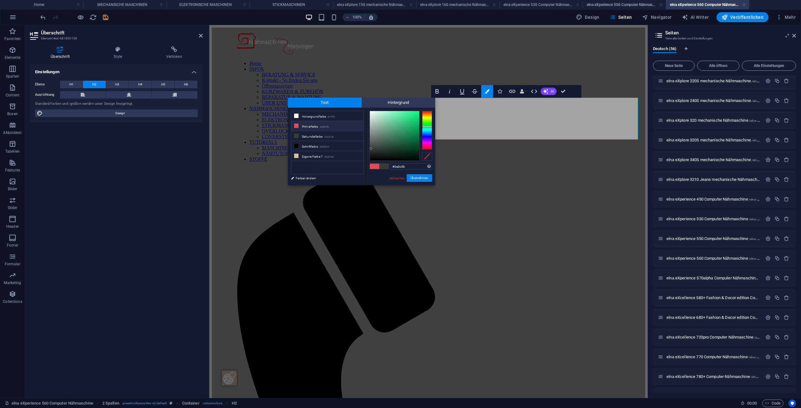
click at [331, 129] on li "Primärfarbe #dd4c5b" at bounding box center [327, 126] width 72 height 10
type input "#dd4c5b"
click at [420, 177] on button "Übernehmen" at bounding box center [419, 178] width 25 height 8
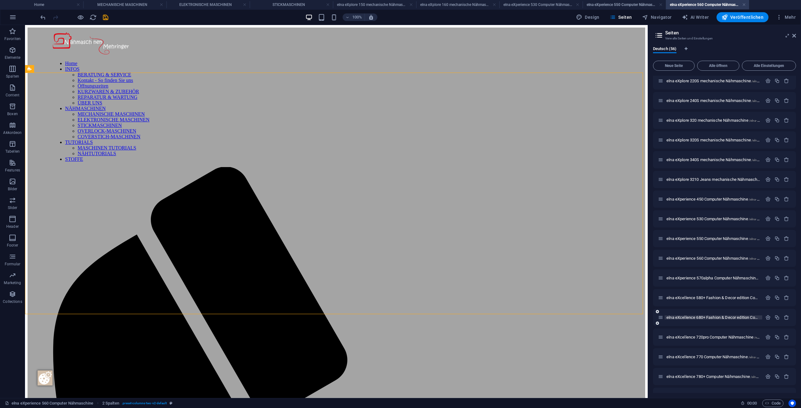
click at [725, 316] on span "elna eXcellence 680+ Fashion & Decor edition Computer Nähmaschine /elna-excelle…" at bounding box center [779, 317] width 225 height 5
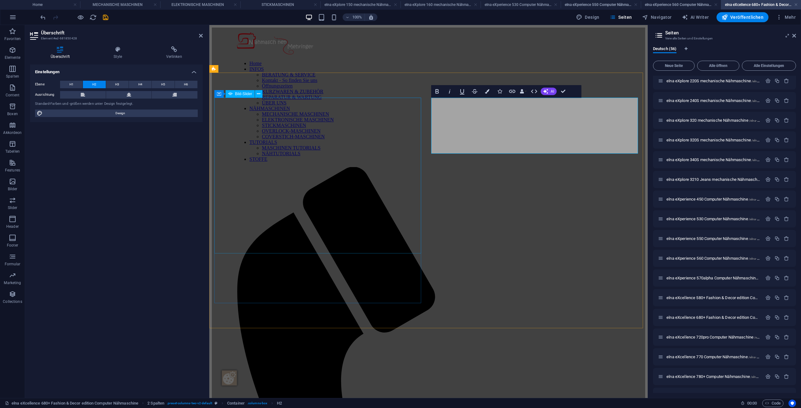
drag, startPoint x: 569, startPoint y: 147, endPoint x: 414, endPoint y: 149, distance: 155.3
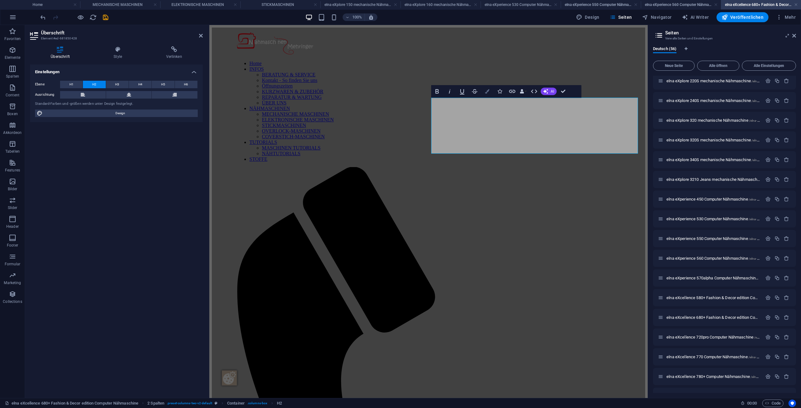
click at [490, 92] on button "Farben" at bounding box center [487, 91] width 12 height 13
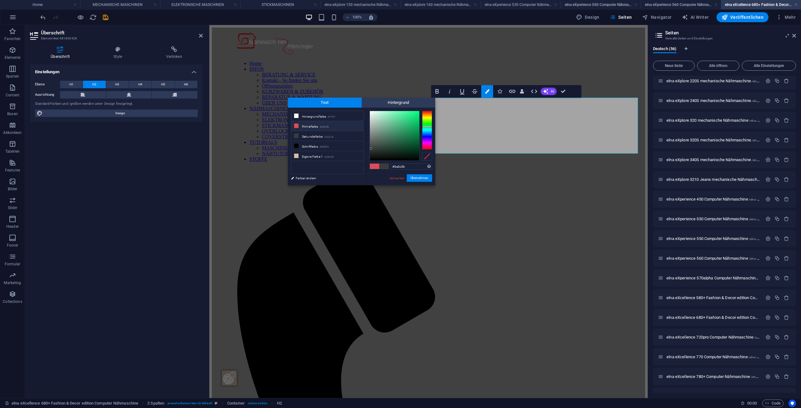
click at [325, 128] on small "#dd4c5b" at bounding box center [324, 127] width 9 height 4
type input "#dd4c5b"
click at [424, 181] on button "Übernehmen" at bounding box center [419, 178] width 25 height 8
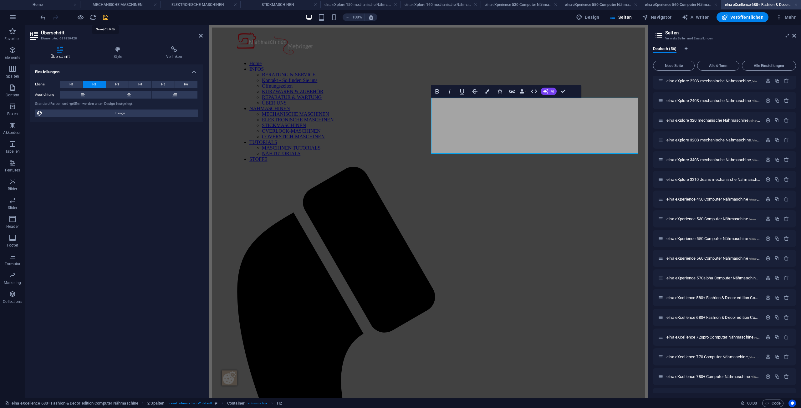
click at [105, 19] on icon "save" at bounding box center [105, 17] width 7 height 7
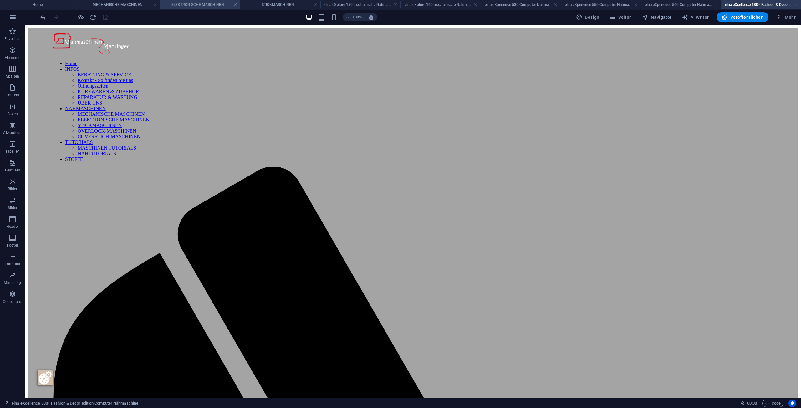
click at [184, 8] on h4 "ELEKTRONISCHE MASCHINEN" at bounding box center [200, 4] width 80 height 7
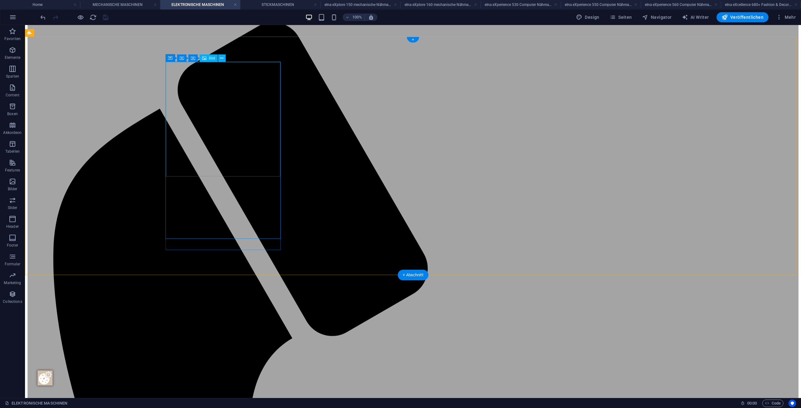
scroll to position [188, 0]
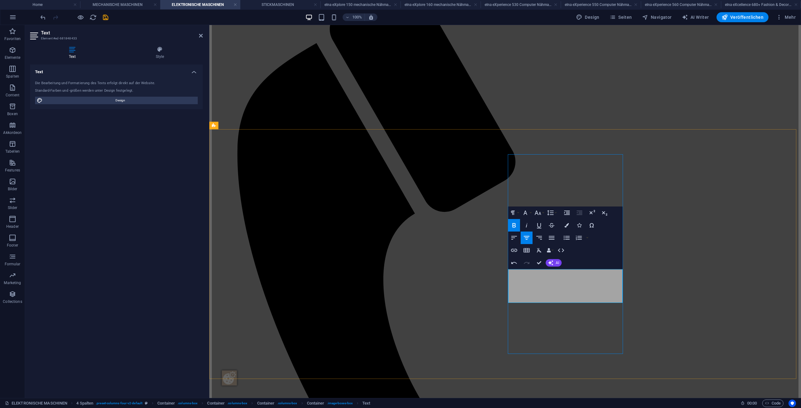
drag, startPoint x: 603, startPoint y: 276, endPoint x: 530, endPoint y: 272, distance: 73.7
click at [564, 228] on button "Farben" at bounding box center [567, 225] width 12 height 13
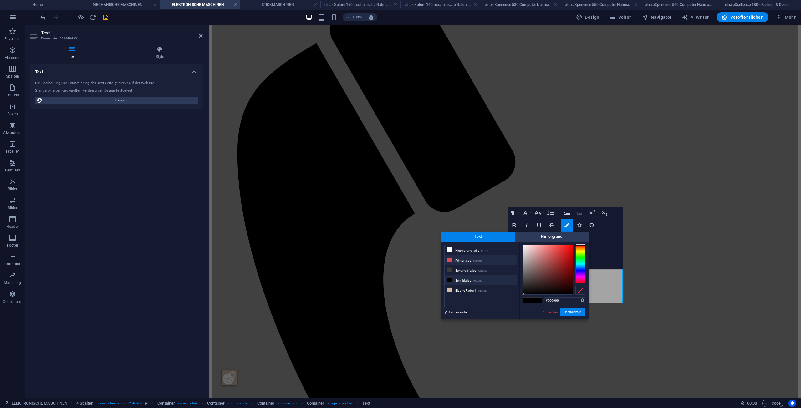
click at [470, 256] on li "Primärfarbe #dd4c5b" at bounding box center [481, 260] width 72 height 10
type input "#dd4c5b"
click at [576, 311] on button "Übernehmen" at bounding box center [572, 312] width 25 height 8
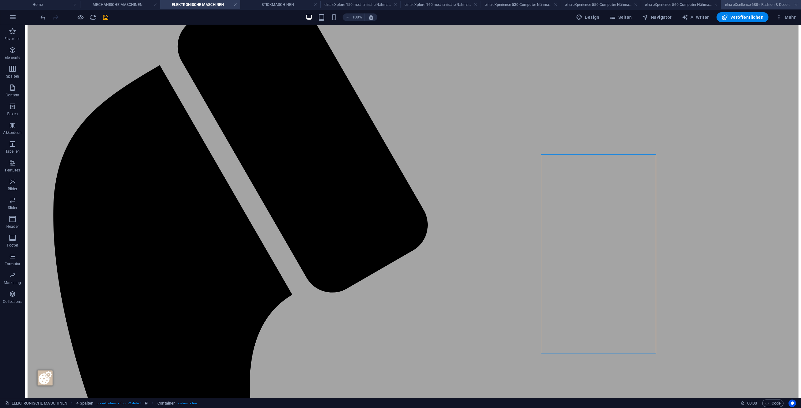
click at [731, 4] on h4 "elna eXcellence 680+ Fashion & Decor edition Computer Nähmaschine" at bounding box center [761, 4] width 80 height 7
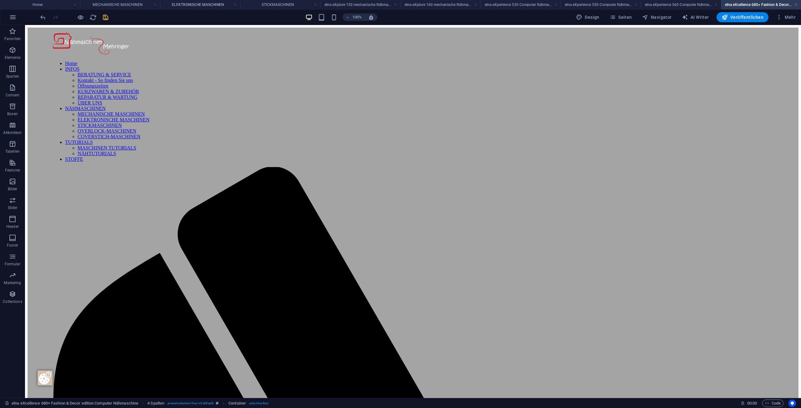
scroll to position [0, 0]
click at [92, 17] on icon "reload" at bounding box center [93, 17] width 7 height 7
click at [196, 8] on li "ELEKTRONISCHE MASCHINEN" at bounding box center [200, 4] width 80 height 9
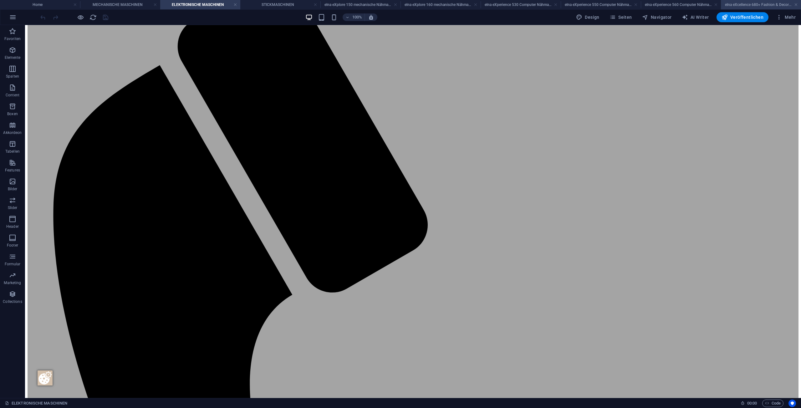
click at [750, 4] on h4 "elna eXcellence 680+ Fashion & Decor edition Computer Nähmaschine" at bounding box center [761, 4] width 80 height 7
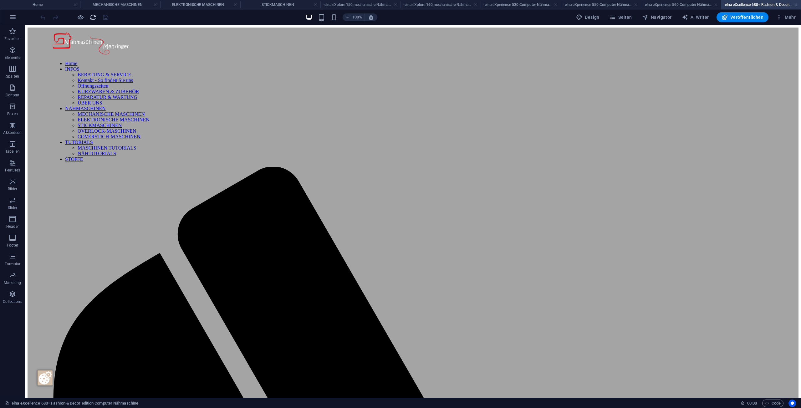
click at [92, 18] on icon "reload" at bounding box center [93, 17] width 7 height 7
click at [629, 19] on span "Seiten" at bounding box center [621, 17] width 23 height 6
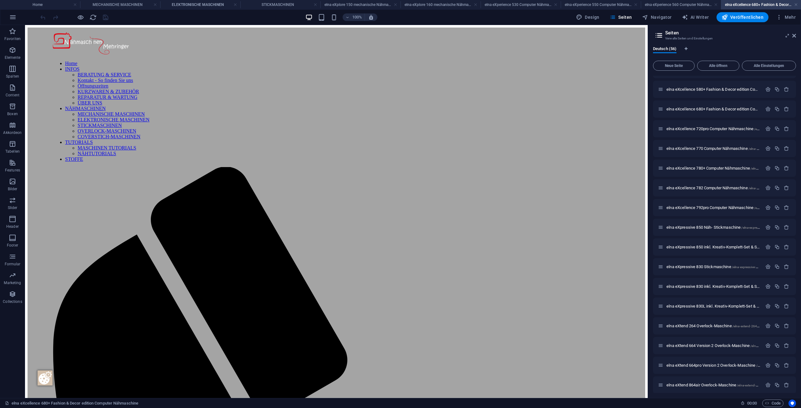
scroll to position [657, 0]
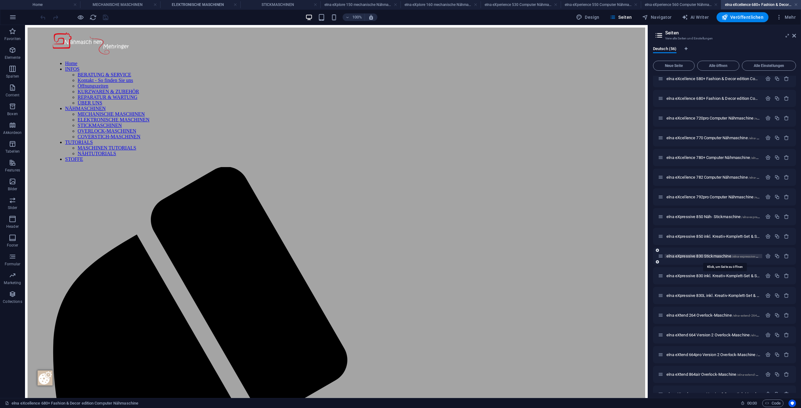
click at [700, 254] on span "elna eXpressive 830 Stickmaschine /elna-expressive-830-stickmaschine" at bounding box center [725, 256] width 116 height 5
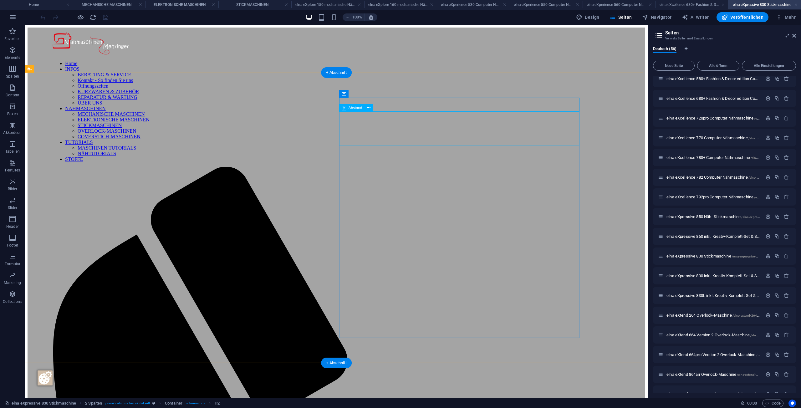
select select "px"
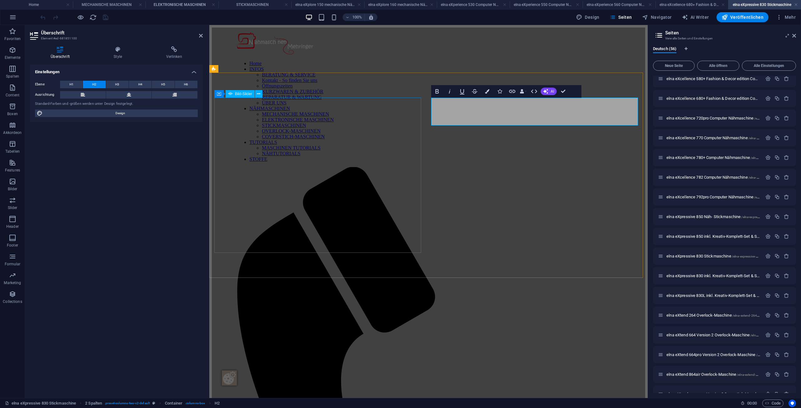
drag, startPoint x: 556, startPoint y: 114, endPoint x: 410, endPoint y: 114, distance: 146.2
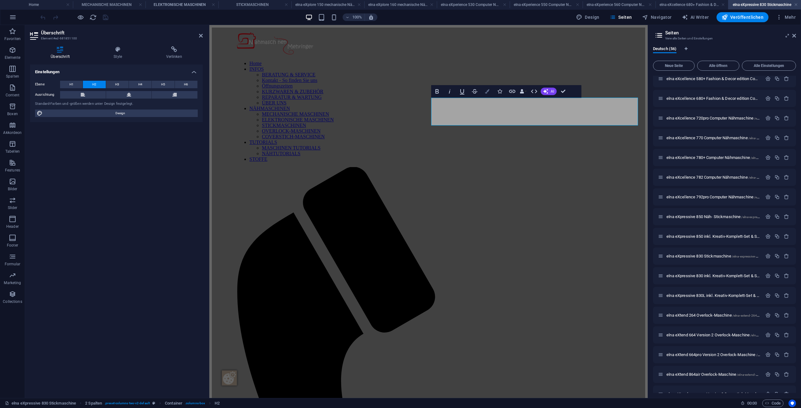
click at [486, 94] on button "Farben" at bounding box center [487, 91] width 12 height 13
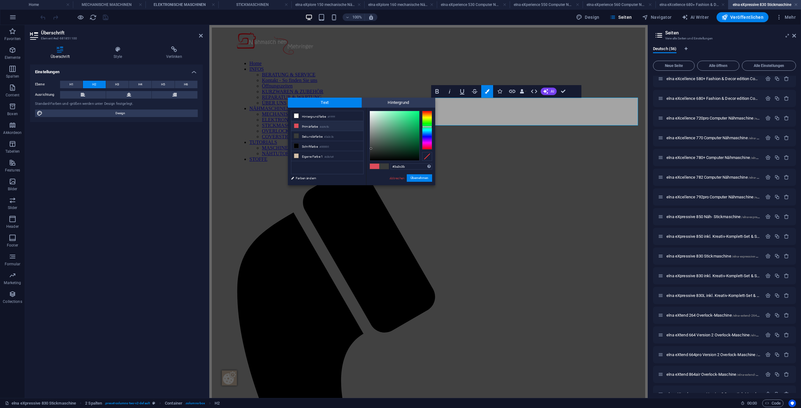
click at [330, 123] on li "Primärfarbe #dd4c5b" at bounding box center [327, 126] width 72 height 10
type input "#dd4c5b"
click at [426, 178] on button "Übernehmen" at bounding box center [419, 178] width 25 height 8
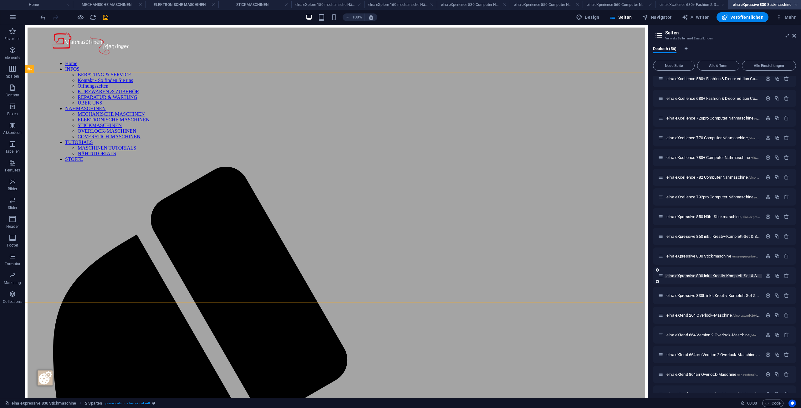
click at [722, 276] on span "elna eXpressive 830 inkl. Kreativ-Komplett-Set & Software eXuberance Junior Sti…" at bounding box center [814, 276] width 294 height 5
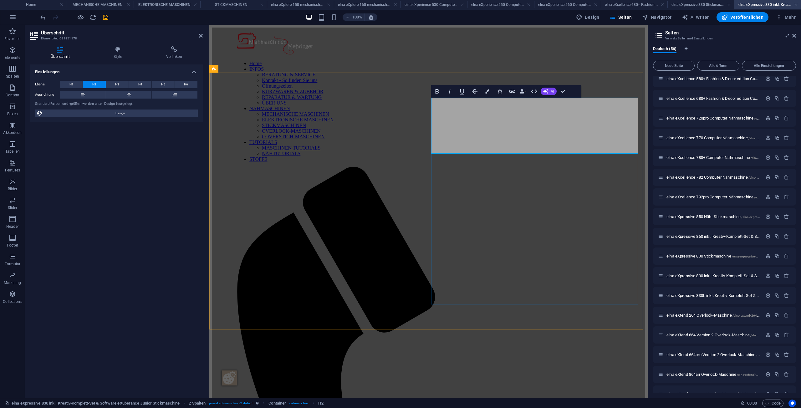
drag, startPoint x: 554, startPoint y: 145, endPoint x: 400, endPoint y: 148, distance: 153.4
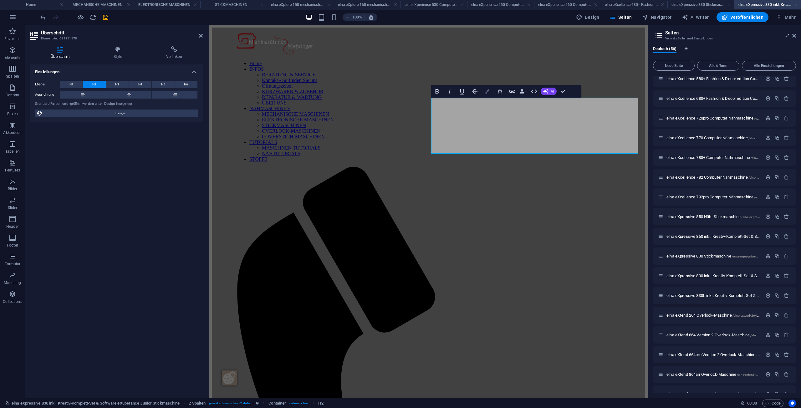
click at [487, 93] on icon "button" at bounding box center [487, 91] width 4 height 4
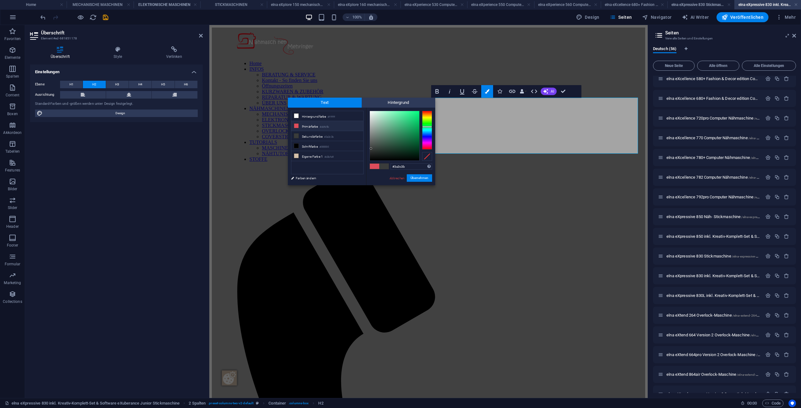
click at [319, 128] on li "Primärfarbe #dd4c5b" at bounding box center [327, 126] width 72 height 10
type input "#dd4c5b"
click at [417, 178] on button "Übernehmen" at bounding box center [419, 178] width 25 height 8
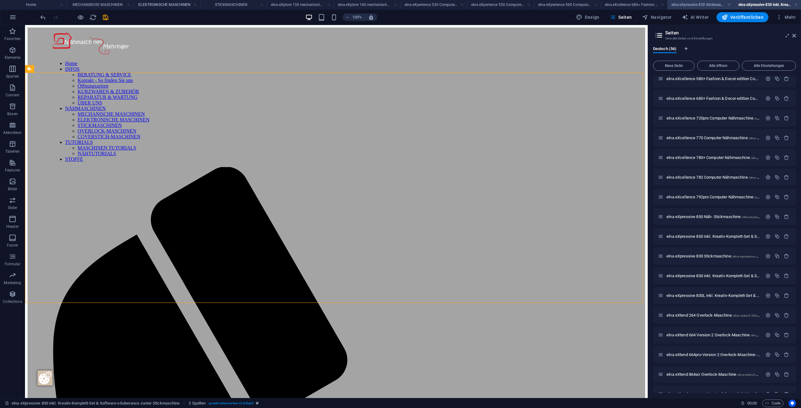
click at [696, 5] on h4 "elna eXpressive 830 Stickmaschine" at bounding box center [701, 4] width 67 height 7
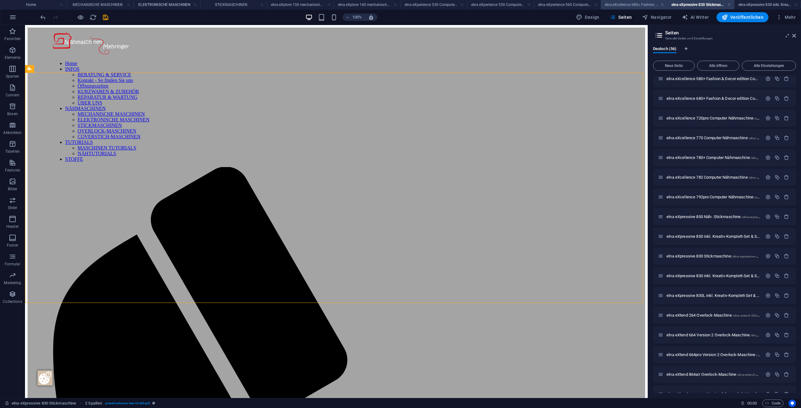
click at [627, 4] on h4 "elna eXcellence 680+ Fashion & Decor edition Computer Nähmaschine" at bounding box center [634, 4] width 67 height 7
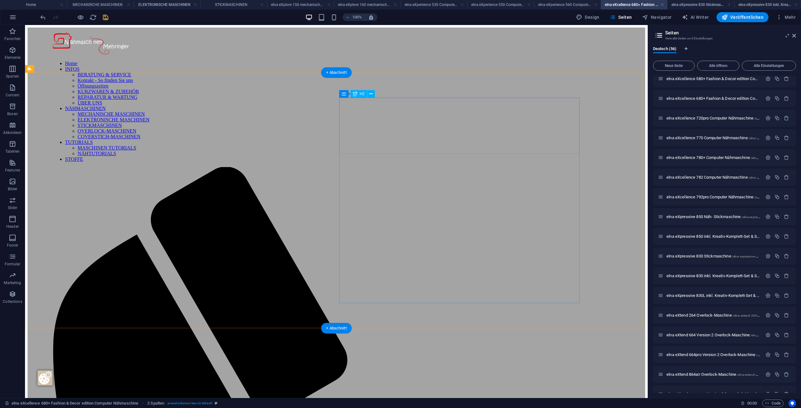
drag, startPoint x: 432, startPoint y: 134, endPoint x: 247, endPoint y: 134, distance: 184.4
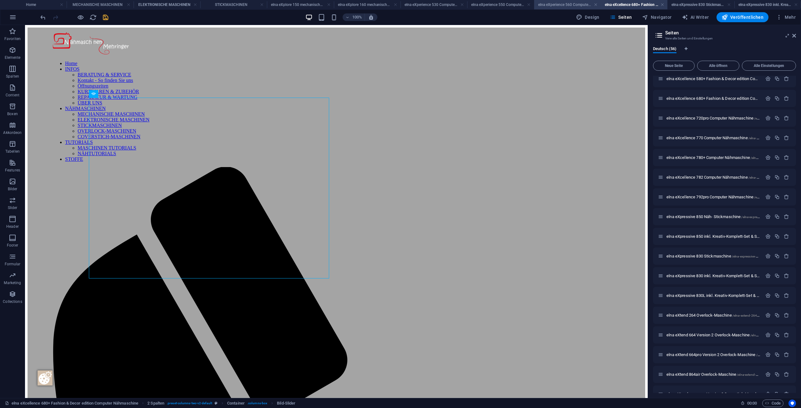
click at [562, 3] on h4 "elna eXperience 560 Computer Nähmaschine" at bounding box center [567, 4] width 67 height 7
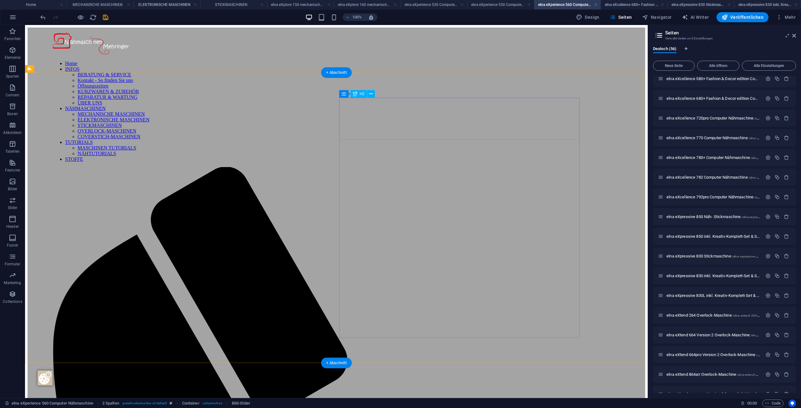
drag, startPoint x: 419, startPoint y: 113, endPoint x: 238, endPoint y: 116, distance: 180.6
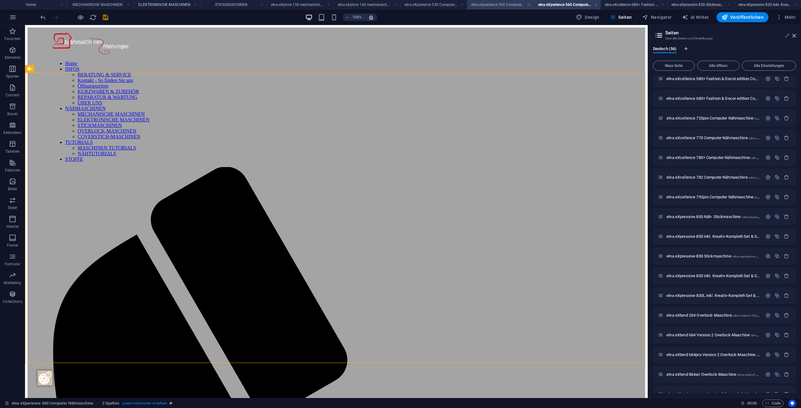
click at [493, 1] on li "elna eXperience 550 Computer Nähmaschine" at bounding box center [500, 4] width 67 height 9
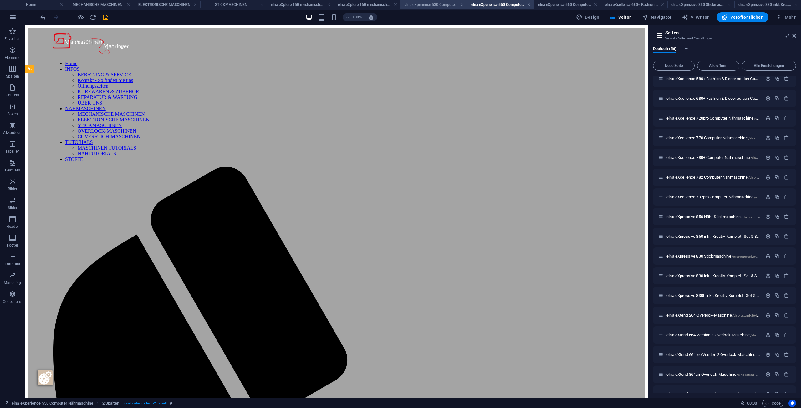
click at [432, 6] on h4 "elna eXperience 530 Computer Nähmaschine" at bounding box center [434, 4] width 67 height 7
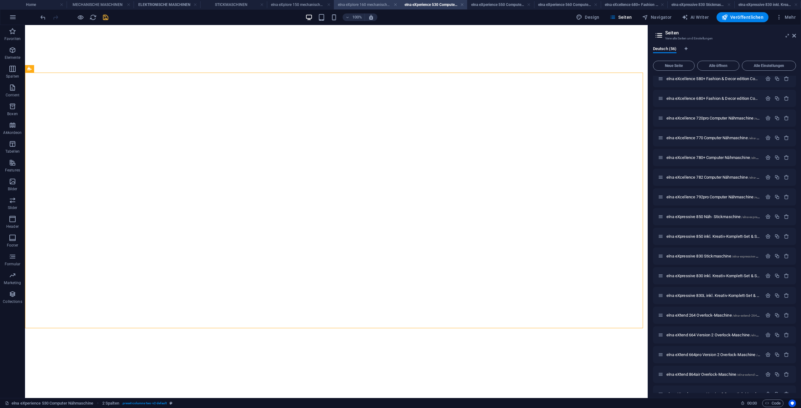
click at [377, 3] on h4 "elna eXplore 160 mechanische Nähmaschine" at bounding box center [367, 4] width 67 height 7
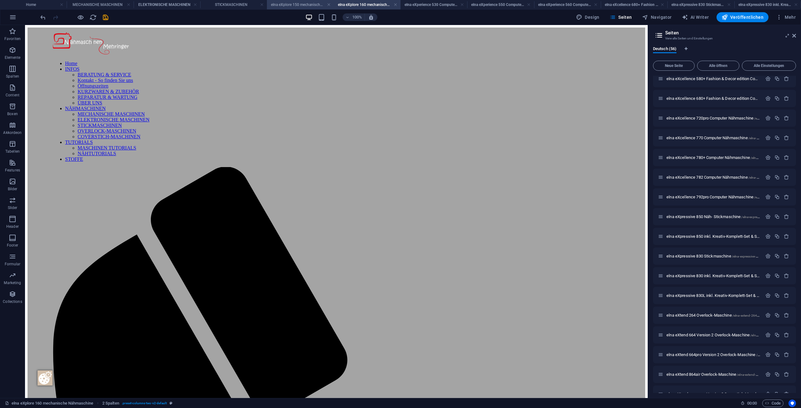
click at [307, 6] on h4 "elna eXplore 150 mechanische Nähmaschine" at bounding box center [300, 4] width 67 height 7
click at [105, 15] on icon "save" at bounding box center [105, 17] width 7 height 7
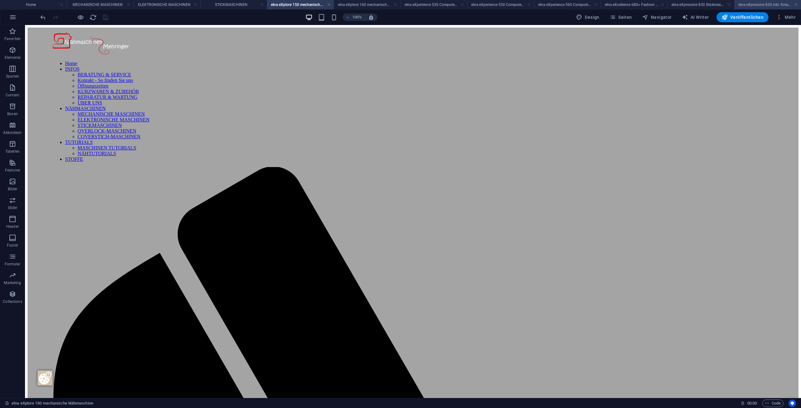
click at [754, 1] on h4 "elna eXpressive 830 inkl. Kreativ-Komplett-Set & Software eXuberance Junior Sti…" at bounding box center [768, 4] width 67 height 7
click at [706, 6] on h4 "elna eXpressive 830 Stickmaschine" at bounding box center [701, 4] width 67 height 7
click at [630, 5] on h4 "elna eXcellence 680+ Fashion & Decor edition Computer Nähmaschine" at bounding box center [634, 4] width 67 height 7
click at [172, 6] on h4 "ELEKTRONISCHE MASCHINEN" at bounding box center [167, 4] width 67 height 7
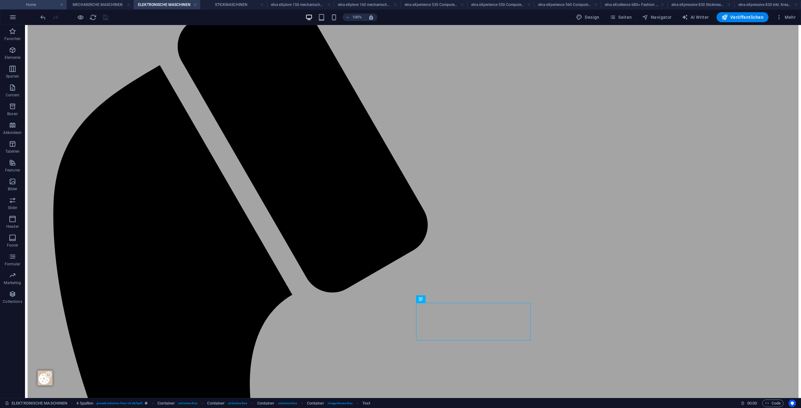
click at [23, 3] on h4 "Home" at bounding box center [33, 4] width 67 height 7
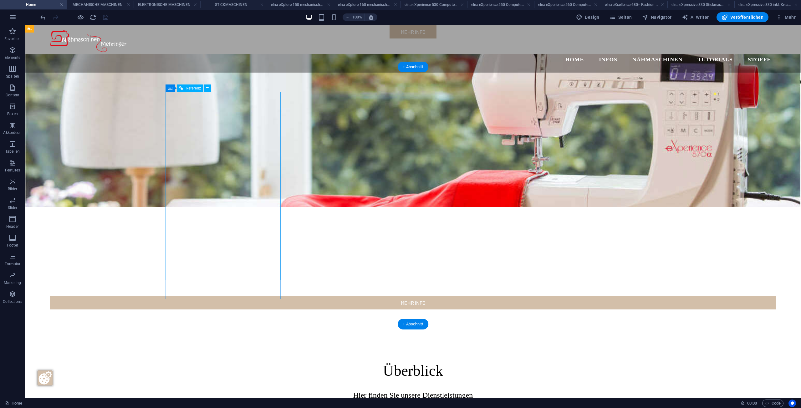
scroll to position [2025, 0]
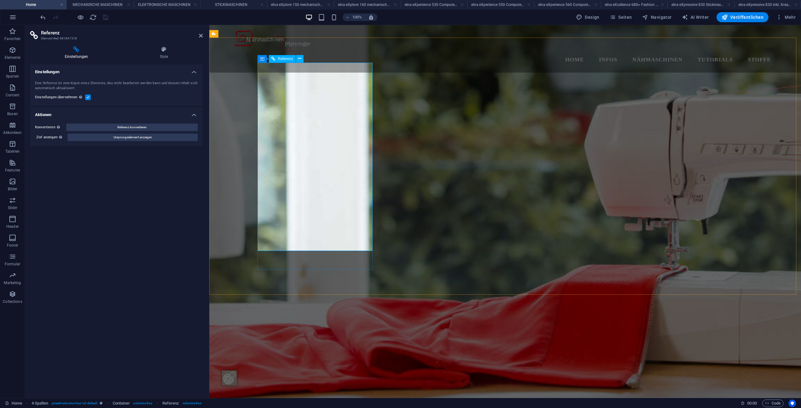
click at [613, 5] on h4 "elna eXcellence 680+ Fashion & Decor edition Computer Nähmaschine" at bounding box center [634, 4] width 67 height 7
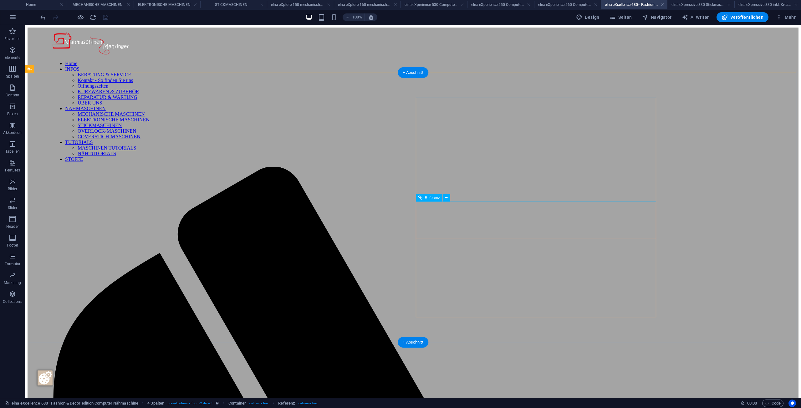
click at [180, 4] on h4 "ELEKTRONISCHE MASCHINEN" at bounding box center [167, 4] width 67 height 7
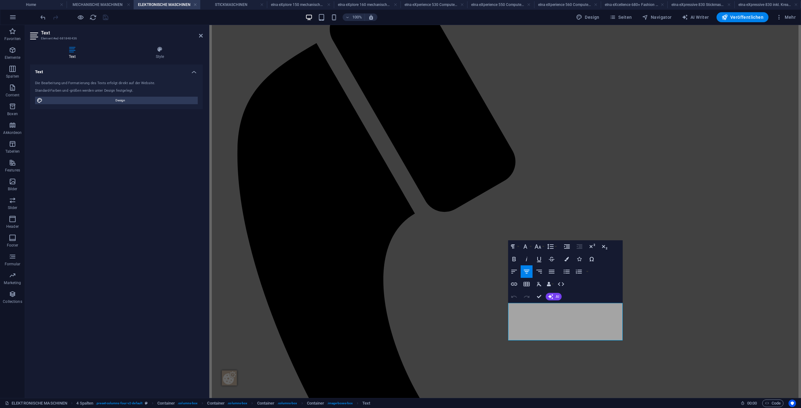
click at [177, 236] on div "Text Die Bearbeitung und Formatierung des Texts erfolgt direkt auf der Website.…" at bounding box center [116, 228] width 173 height 329
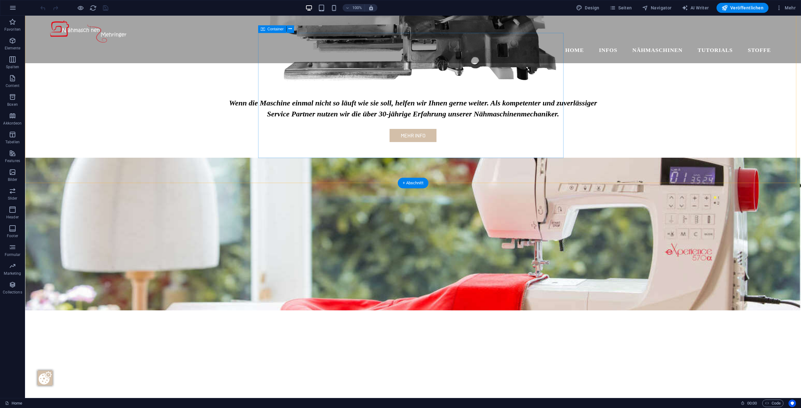
scroll to position [1941, 0]
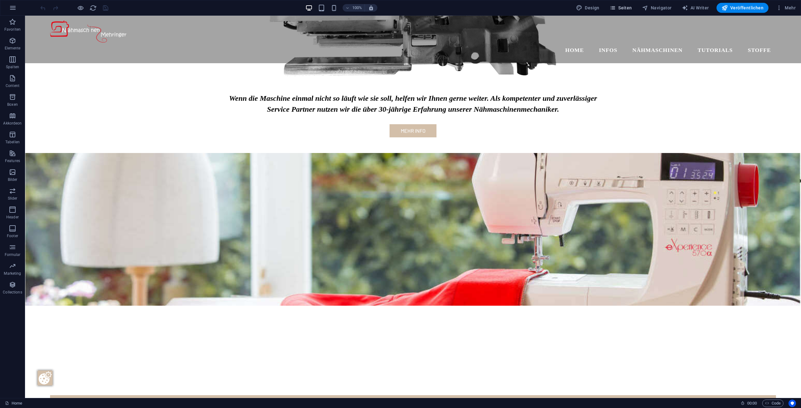
click at [631, 10] on span "Seiten" at bounding box center [621, 8] width 23 height 6
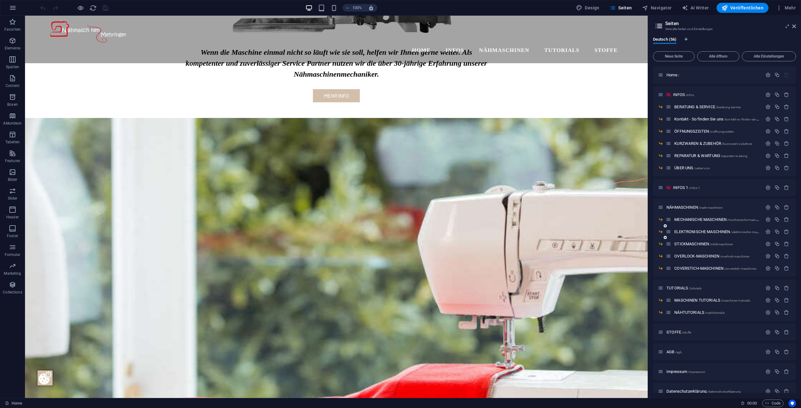
click at [703, 229] on div "ELEKTRONISCHE MASCHINEN /elektronische-maschinen" at bounding box center [714, 231] width 96 height 7
click at [704, 231] on span "ELEKTRONISCHE MASCHINEN /elektronische-maschinen" at bounding box center [721, 231] width 93 height 5
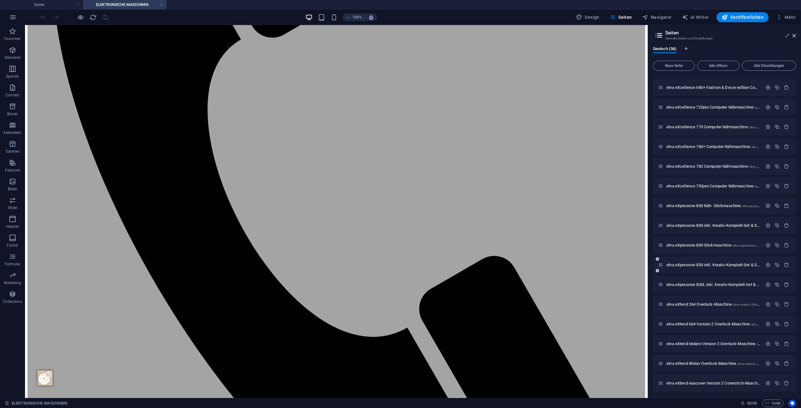
scroll to position [595, 0]
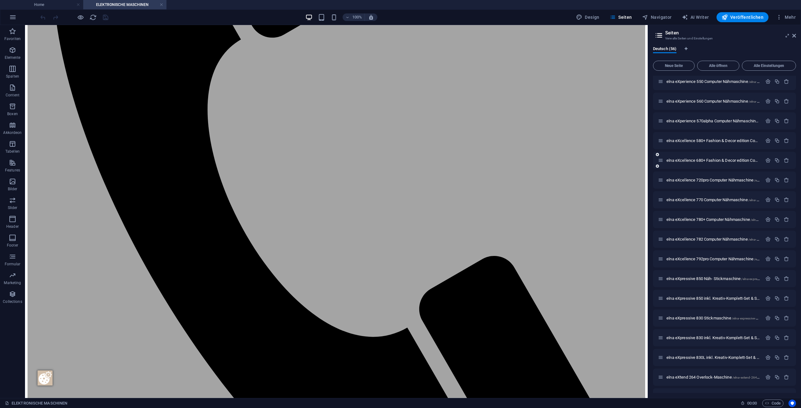
click at [716, 163] on div "elna eXcellence 680+ Fashion & Decor edition Computer Nähmaschine /elna-excelle…" at bounding box center [710, 160] width 104 height 7
click at [717, 160] on span "elna eXcellence 680+ Fashion & Decor edition Computer Nähmaschine /elna-excelle…" at bounding box center [779, 160] width 225 height 5
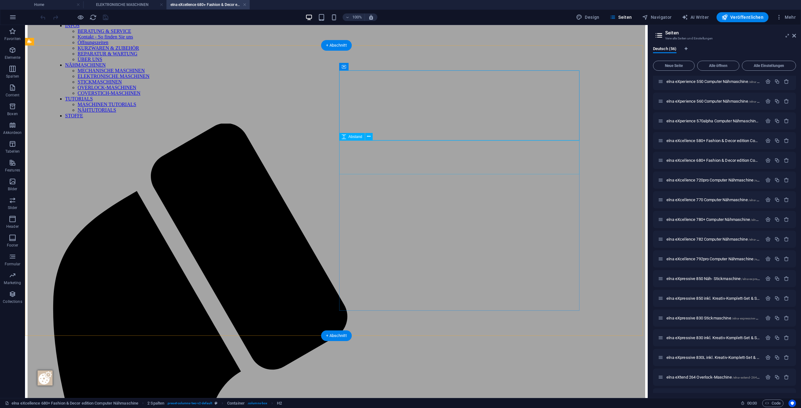
scroll to position [0, 0]
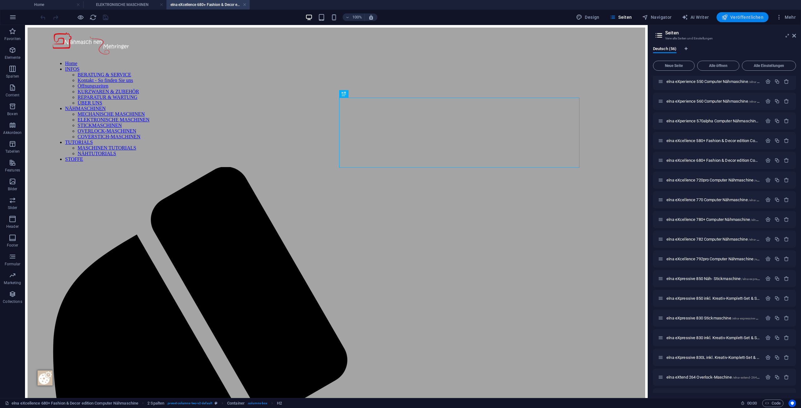
click at [732, 15] on span "Veröffentlichen" at bounding box center [743, 17] width 42 height 6
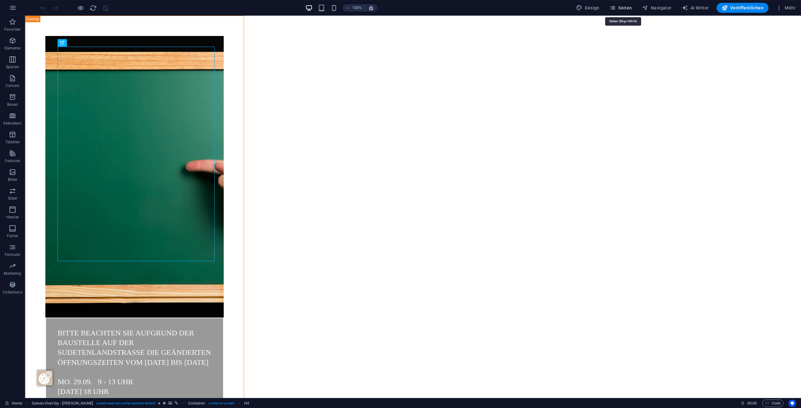
click at [627, 8] on span "Seiten" at bounding box center [621, 8] width 23 height 6
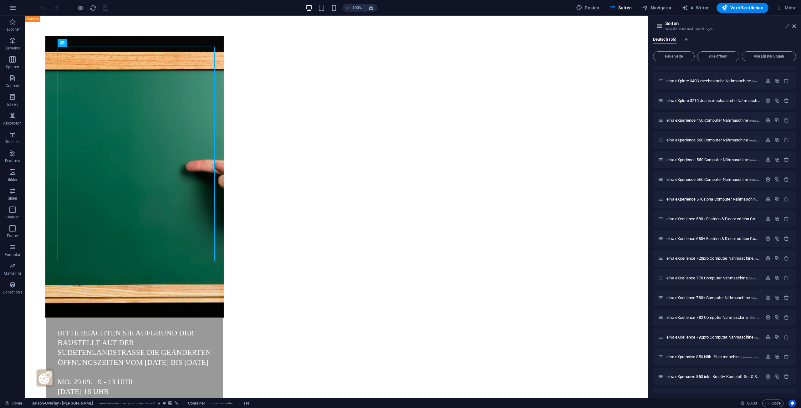
scroll to position [680, 0]
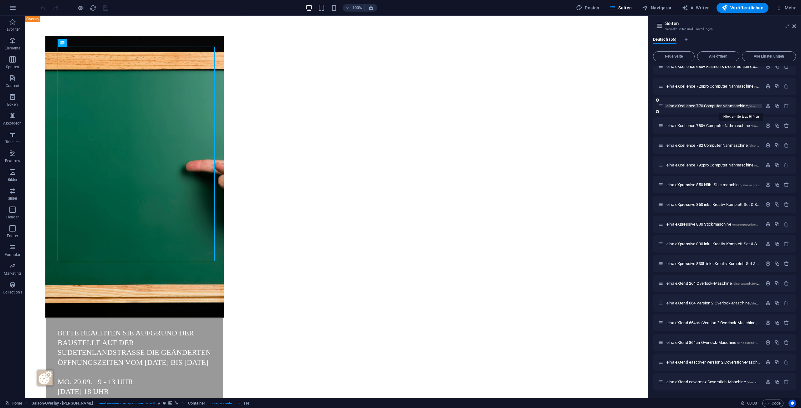
click at [722, 107] on span "elna eXcellence 770 Computer Nähmaschine /elna-excellence-770-computer-naehmasc…" at bounding box center [741, 106] width 148 height 5
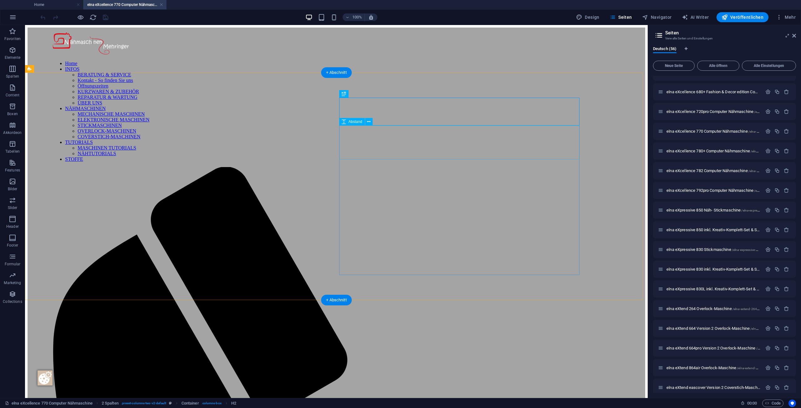
scroll to position [0, 0]
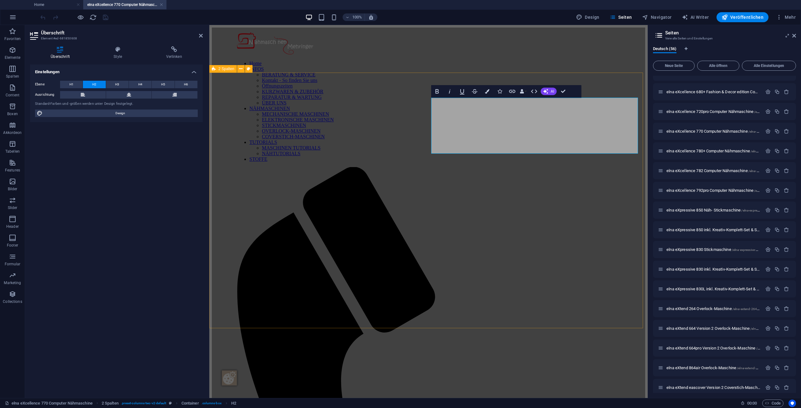
drag, startPoint x: 560, startPoint y: 150, endPoint x: 430, endPoint y: 144, distance: 130.3
click at [487, 89] on button "Farben" at bounding box center [487, 91] width 12 height 13
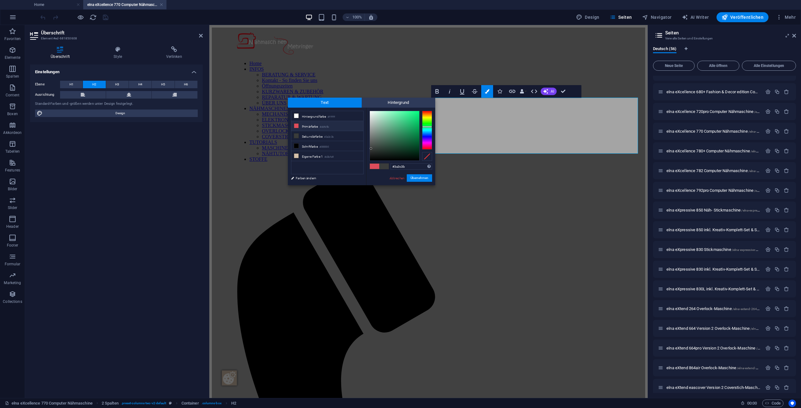
click at [338, 127] on li "Primärfarbe #dd4c5b" at bounding box center [327, 126] width 72 height 10
type input "#dd4c5b"
drag, startPoint x: 423, startPoint y: 177, endPoint x: 214, endPoint y: 152, distance: 210.6
click at [423, 177] on button "Übernehmen" at bounding box center [419, 178] width 25 height 8
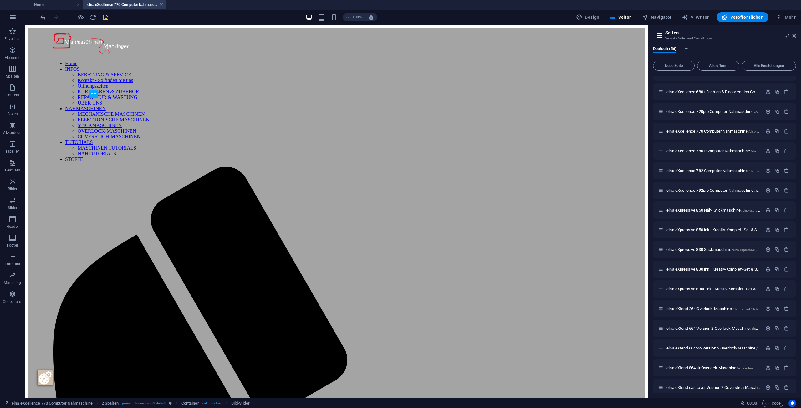
click at [107, 20] on icon "save" at bounding box center [105, 17] width 7 height 7
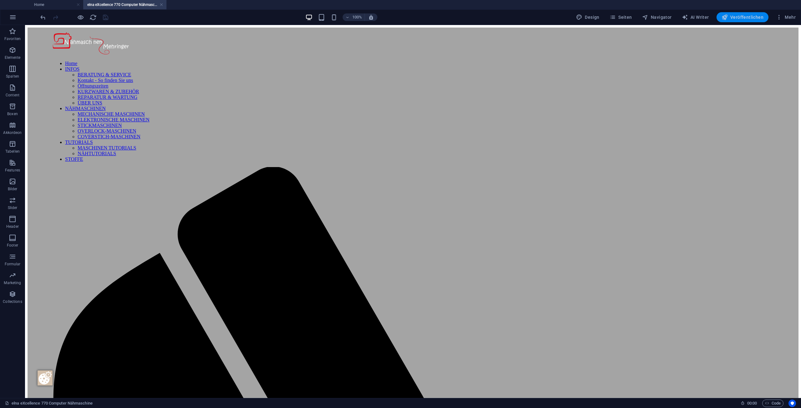
click at [734, 19] on span "Veröffentlichen" at bounding box center [743, 17] width 42 height 6
